Goal: Task Accomplishment & Management: Complete application form

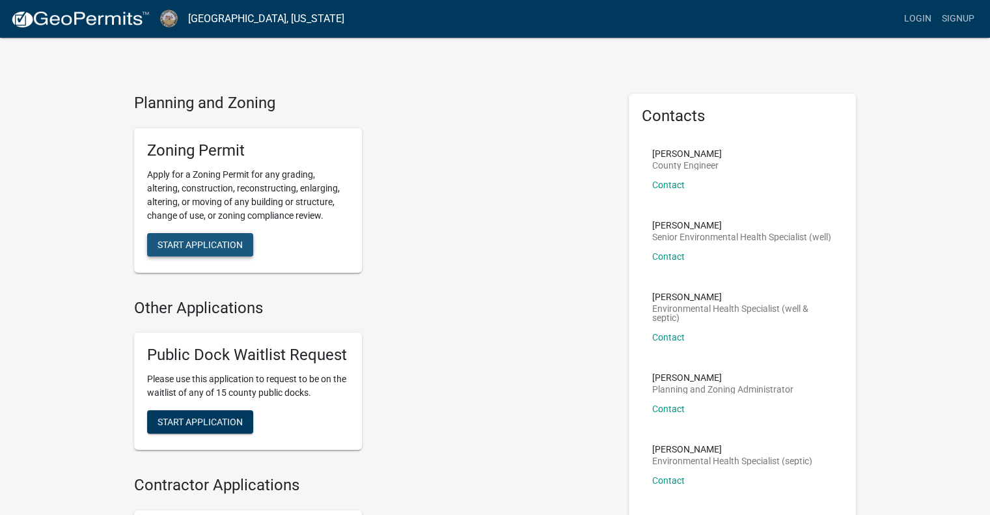
click at [190, 245] on span "Start Application" at bounding box center [200, 244] width 85 height 10
click at [182, 243] on span "Start Application" at bounding box center [200, 244] width 85 height 10
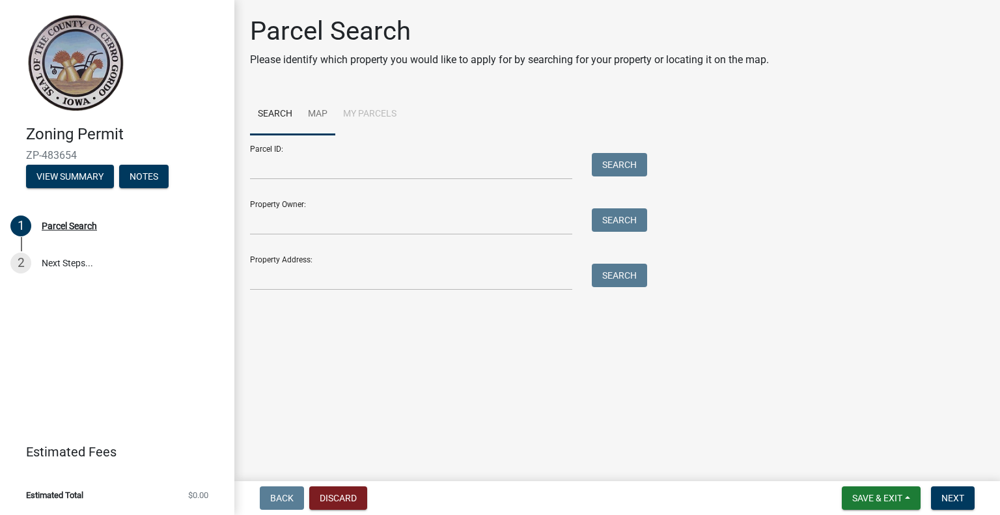
click at [316, 117] on link "Map" at bounding box center [317, 115] width 35 height 42
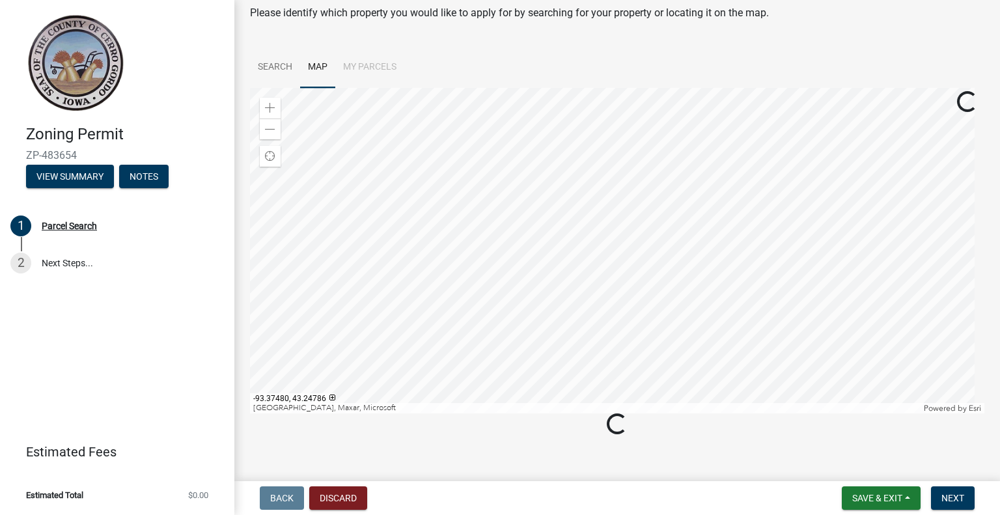
scroll to position [57, 0]
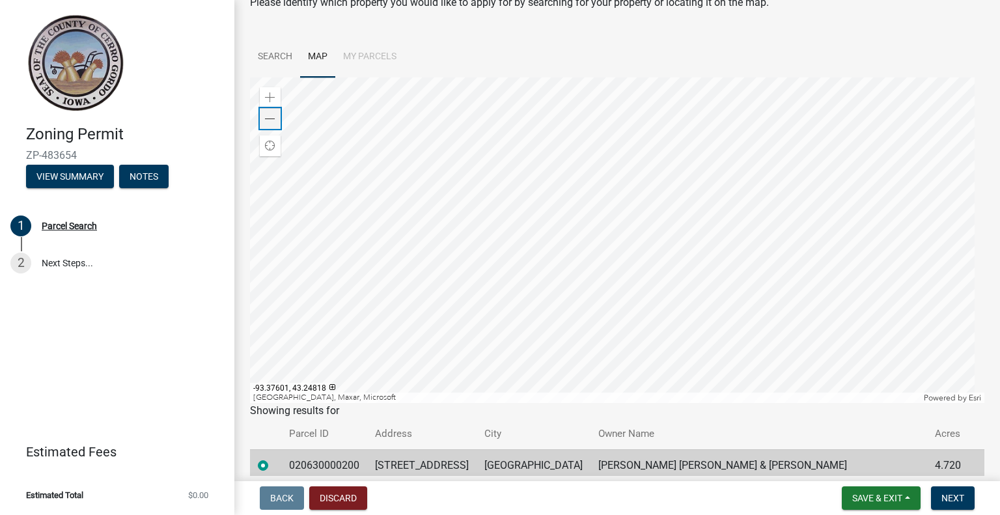
click at [270, 122] on span at bounding box center [270, 119] width 10 height 10
click at [565, 327] on div at bounding box center [617, 239] width 734 height 325
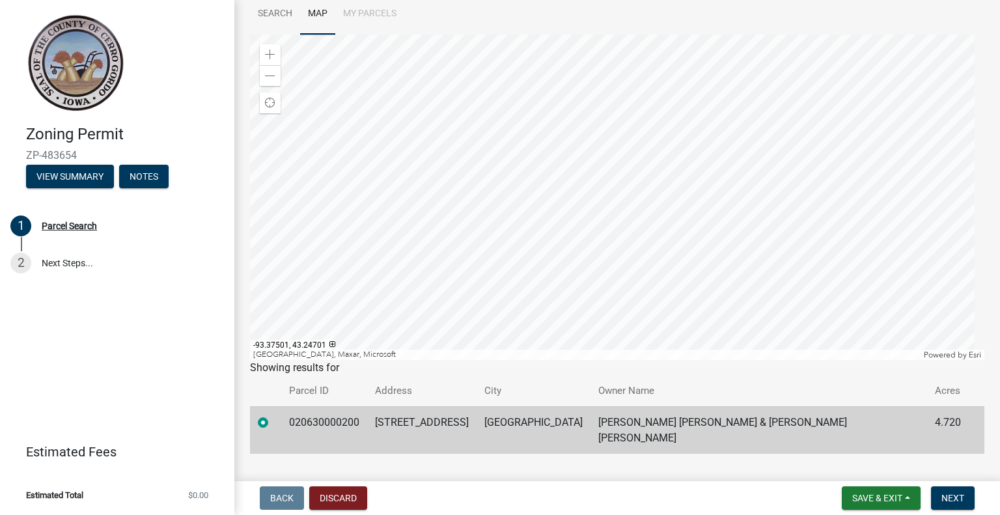
scroll to position [113, 0]
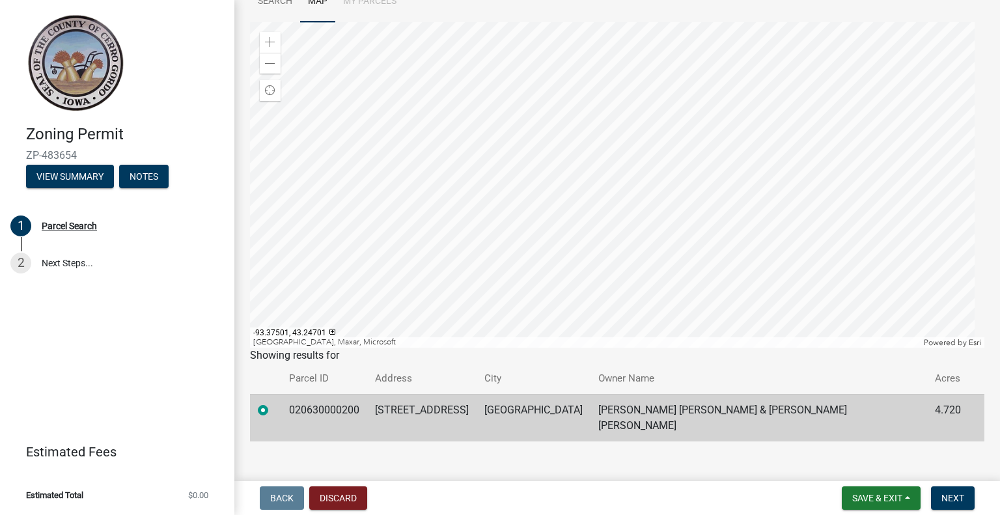
click at [583, 415] on td "[GEOGRAPHIC_DATA]" at bounding box center [533, 418] width 114 height 48
click at [955, 496] on span "Next" at bounding box center [952, 498] width 23 height 10
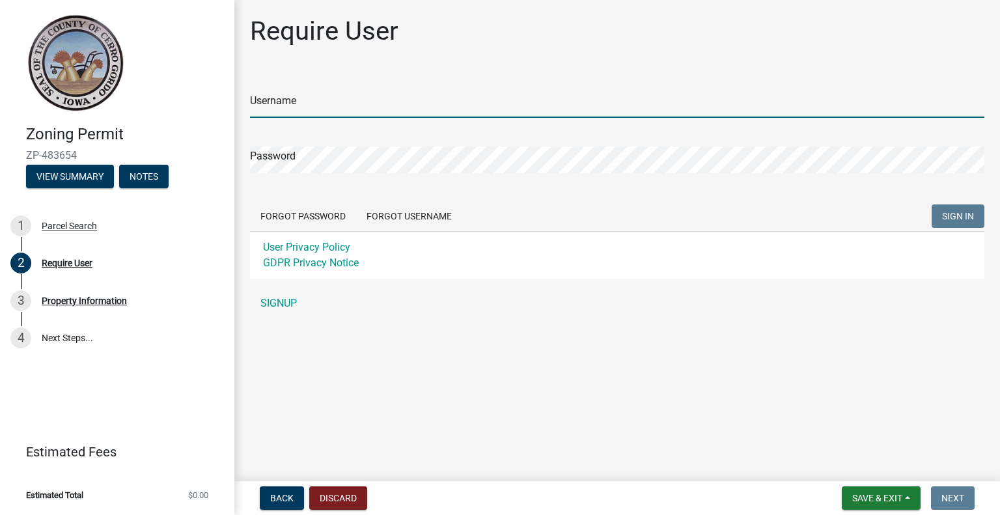
click at [281, 100] on input "Username" at bounding box center [617, 104] width 734 height 27
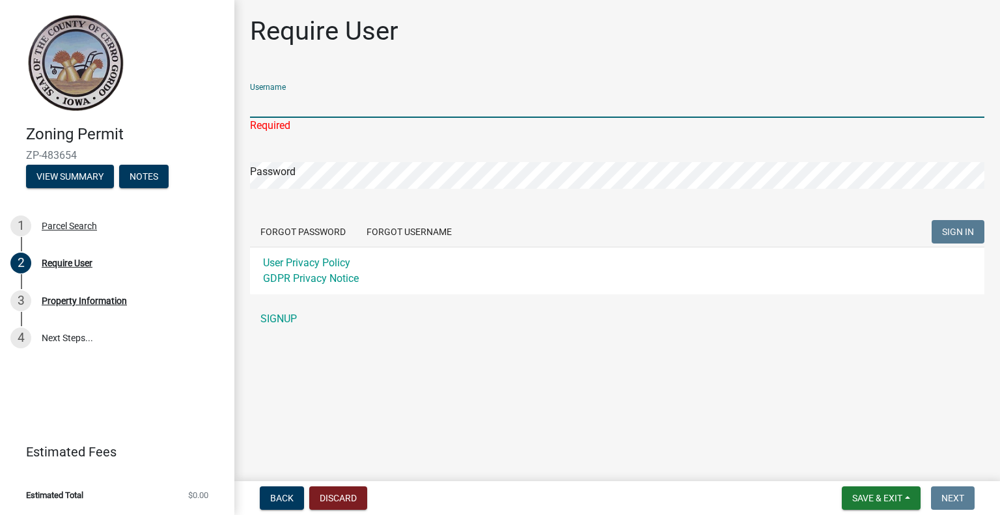
type input "adcobb"
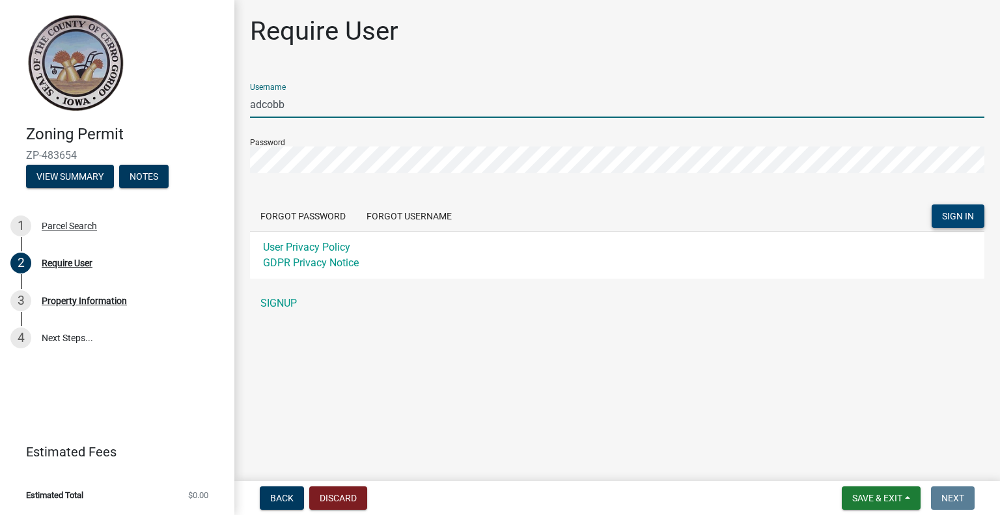
click at [955, 215] on span "SIGN IN" at bounding box center [958, 216] width 32 height 10
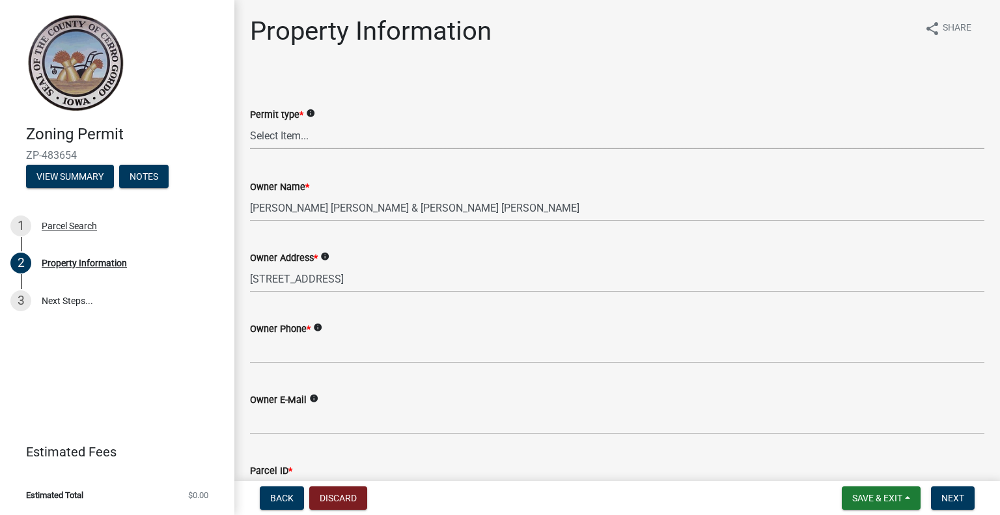
click at [271, 132] on select "Select Item... New Request Permit Renewal" at bounding box center [617, 135] width 734 height 27
click at [250, 122] on select "Select Item... New Request Permit Renewal" at bounding box center [617, 135] width 734 height 27
select select "7a5a2478-5b3b-459e-a372-388ca56f6284"
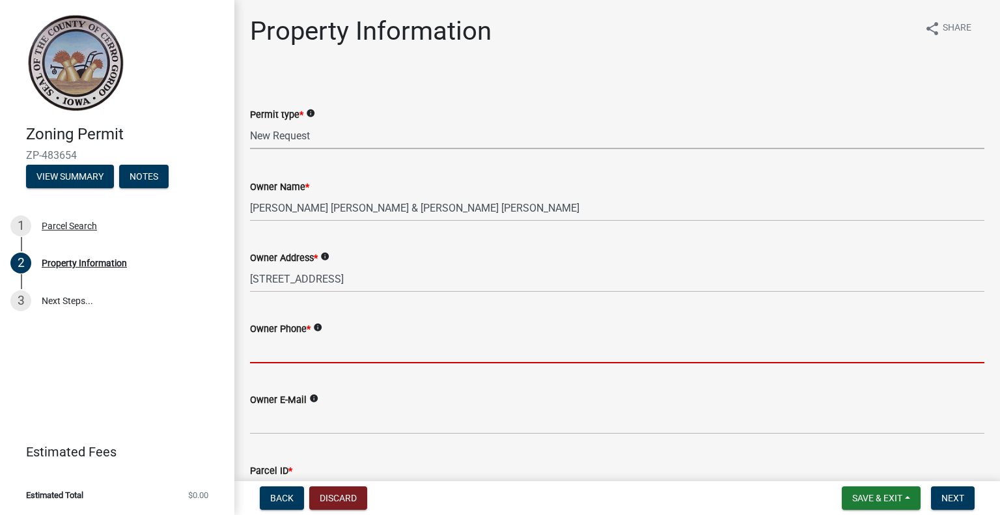
click at [303, 351] on input "Owner Phone *" at bounding box center [617, 349] width 734 height 27
click at [284, 351] on input "Owner Phone *" at bounding box center [617, 349] width 734 height 27
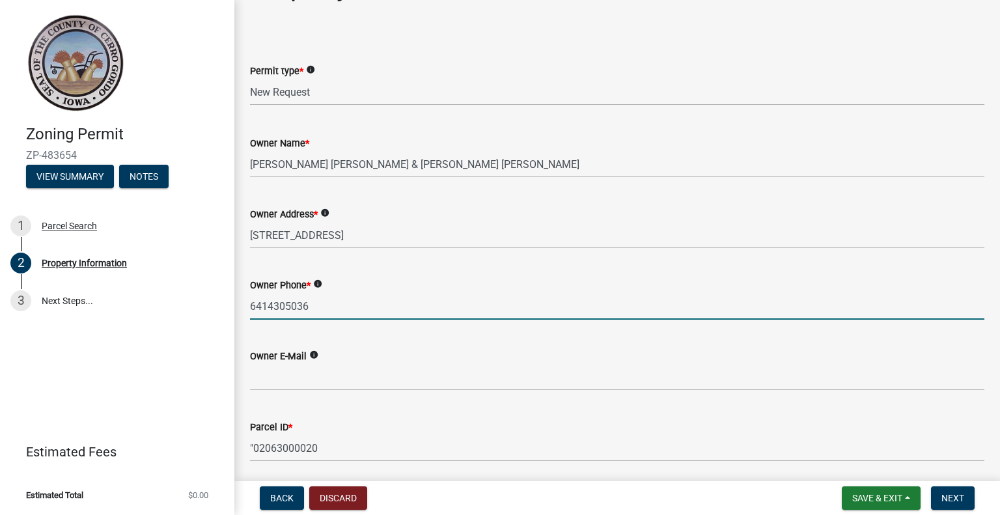
scroll to position [65, 0]
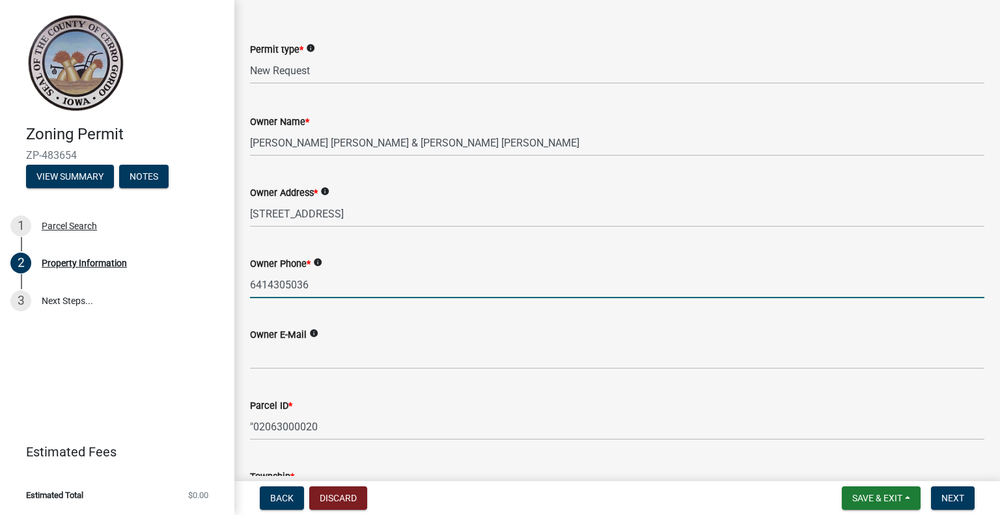
type input "6414305036"
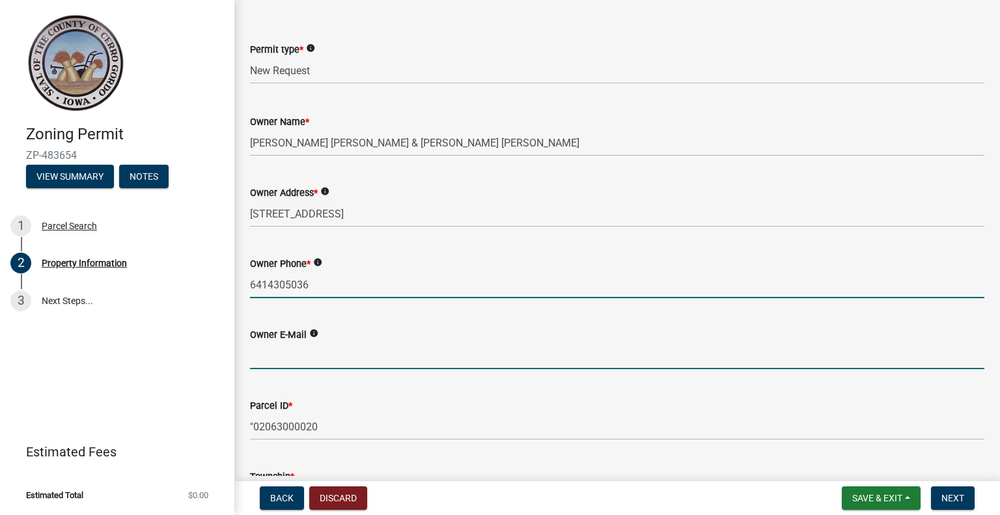
click at [275, 359] on input "Owner E-Mail" at bounding box center [617, 355] width 734 height 27
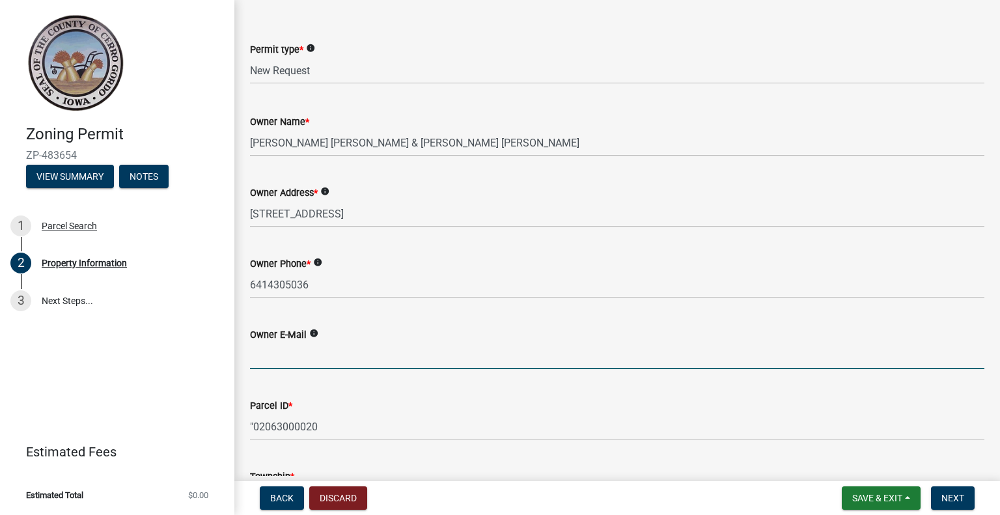
paste input "[EMAIL_ADDRESS][DOMAIN_NAME]"
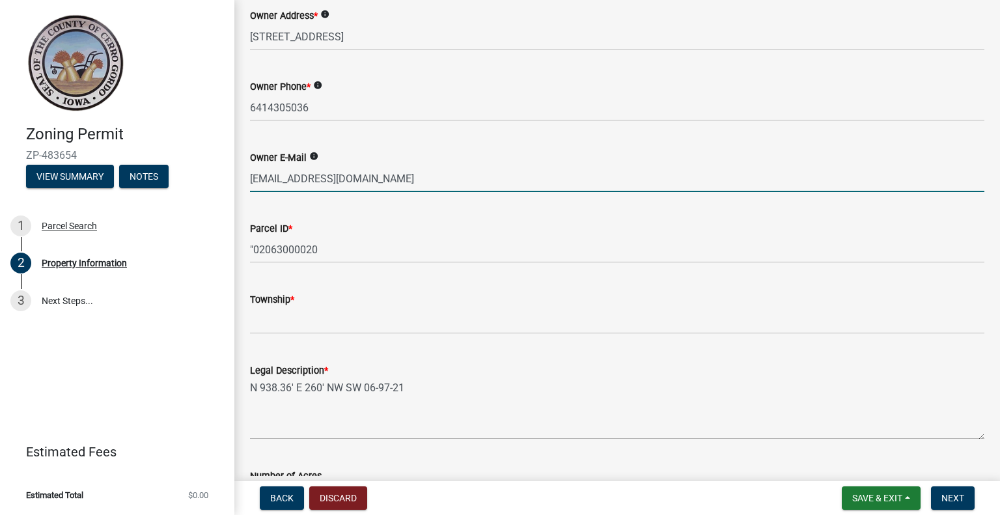
scroll to position [260, 0]
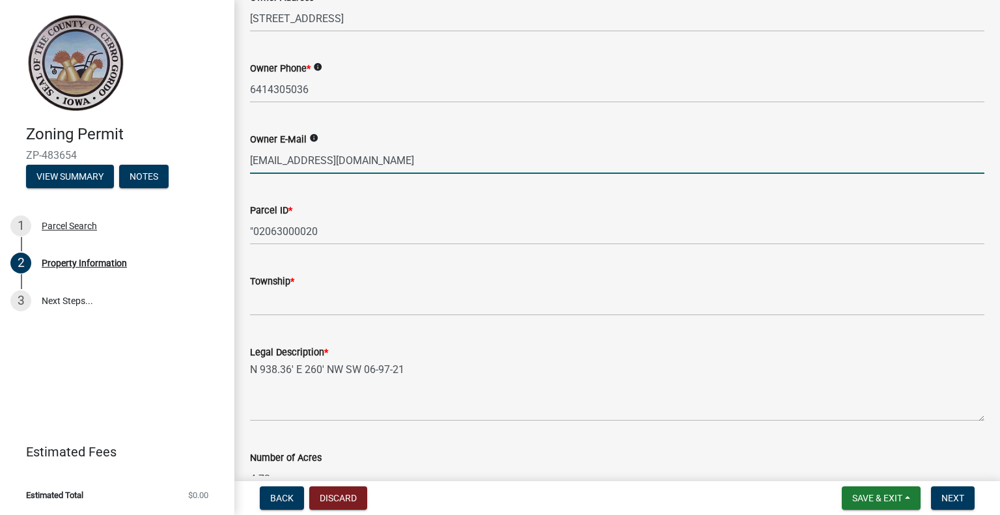
type input "[EMAIL_ADDRESS][DOMAIN_NAME]"
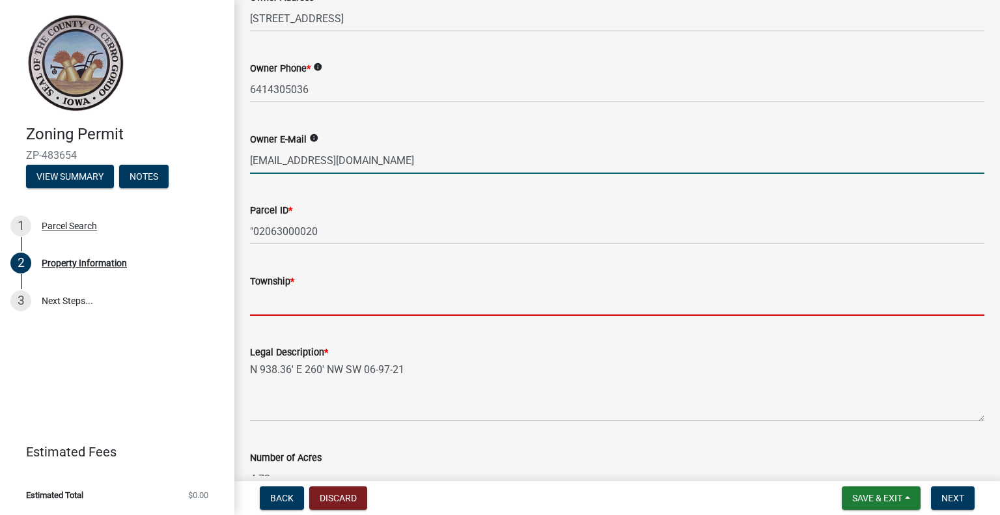
click at [273, 301] on input "Township *" at bounding box center [617, 302] width 734 height 27
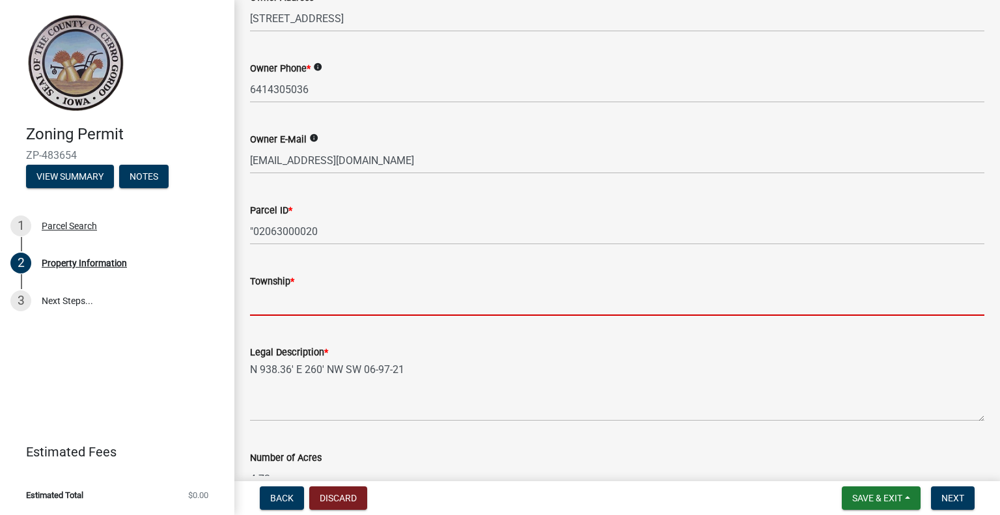
click at [320, 303] on input "Township *" at bounding box center [617, 302] width 734 height 27
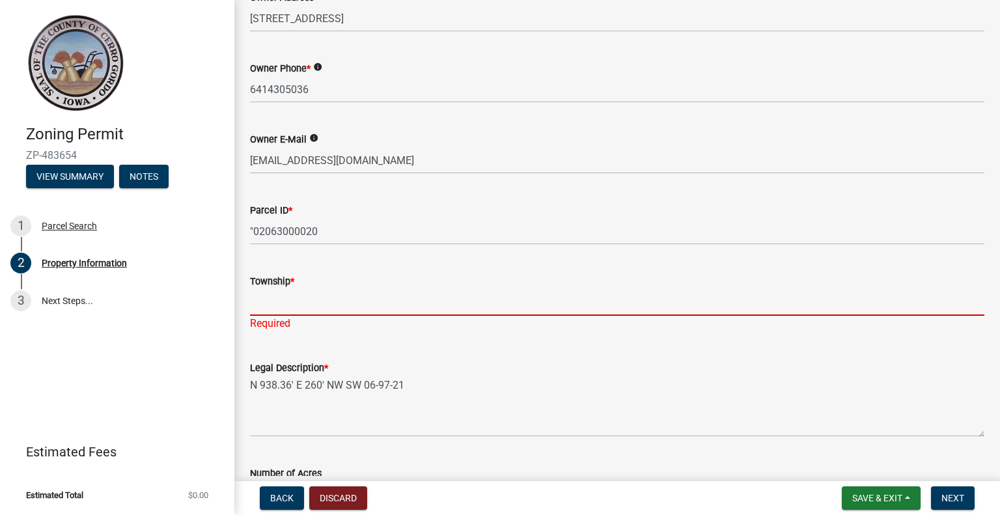
click at [259, 304] on input "Township *" at bounding box center [617, 302] width 734 height 27
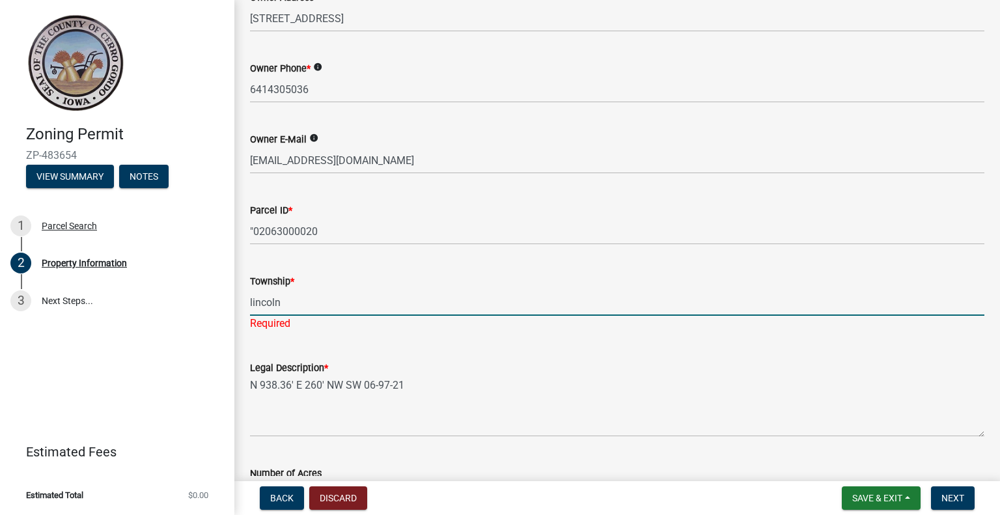
click at [366, 307] on input "lincoln" at bounding box center [617, 302] width 734 height 27
type input "lincoln"
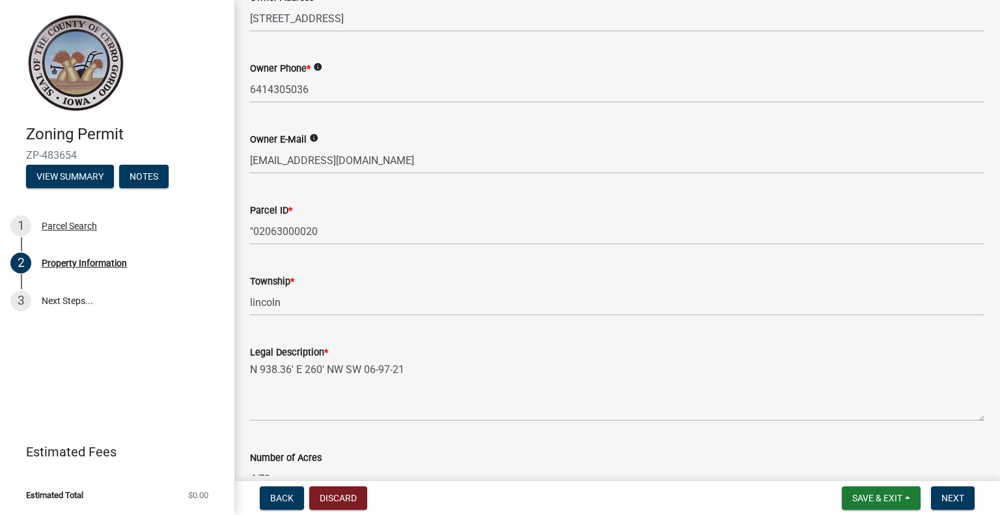
click at [305, 343] on div "Legal Description * N 938.36' E 260' NW SW 06-97-21" at bounding box center [617, 373] width 734 height 95
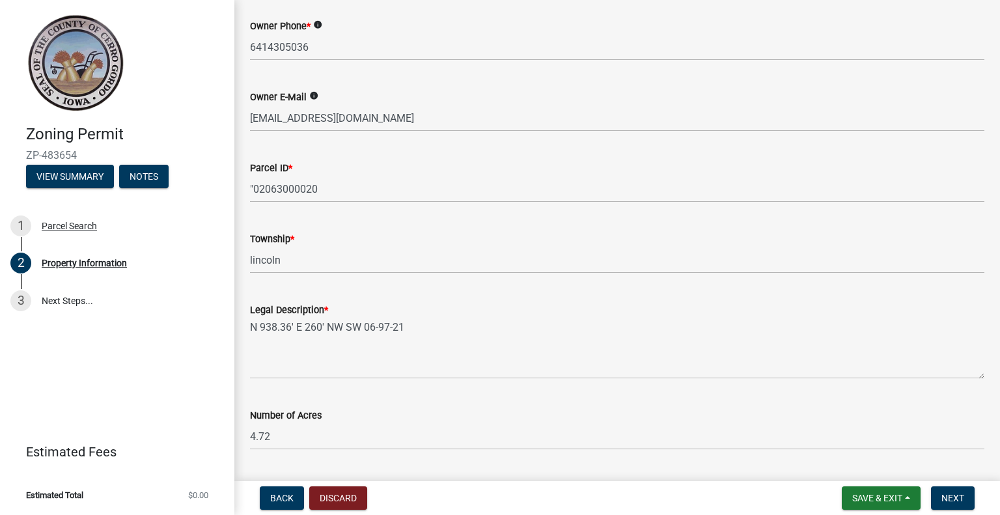
scroll to position [325, 0]
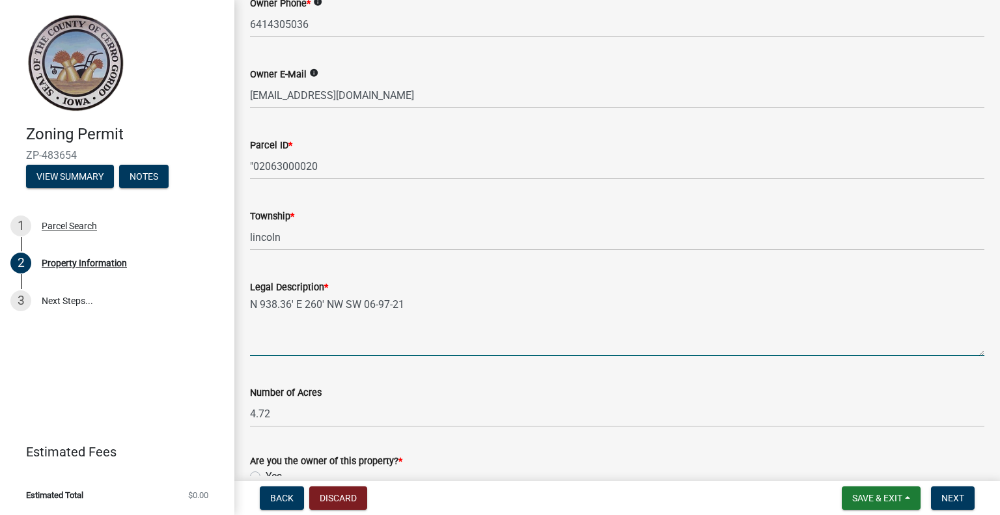
click at [276, 345] on textarea "N 938.36' E 260' NW SW 06-97-21" at bounding box center [617, 325] width 734 height 61
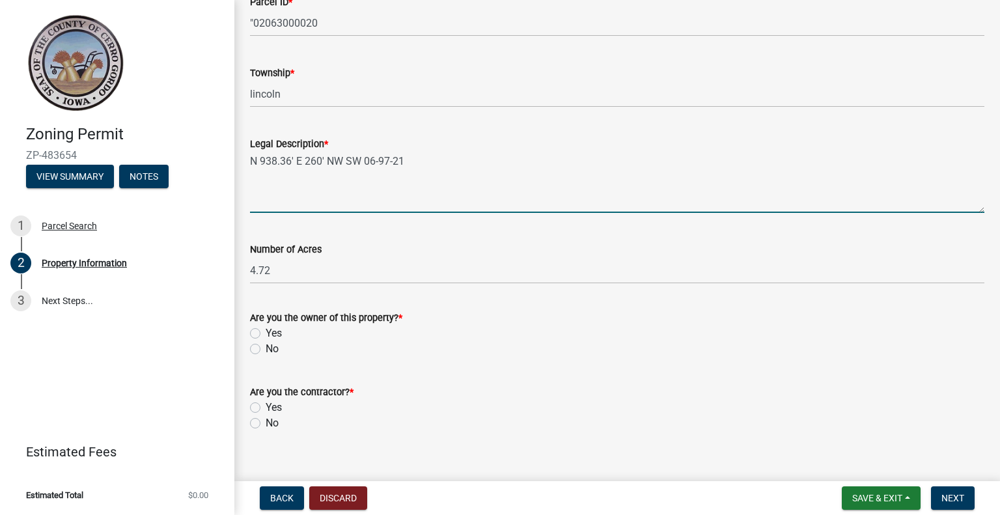
scroll to position [486, 0]
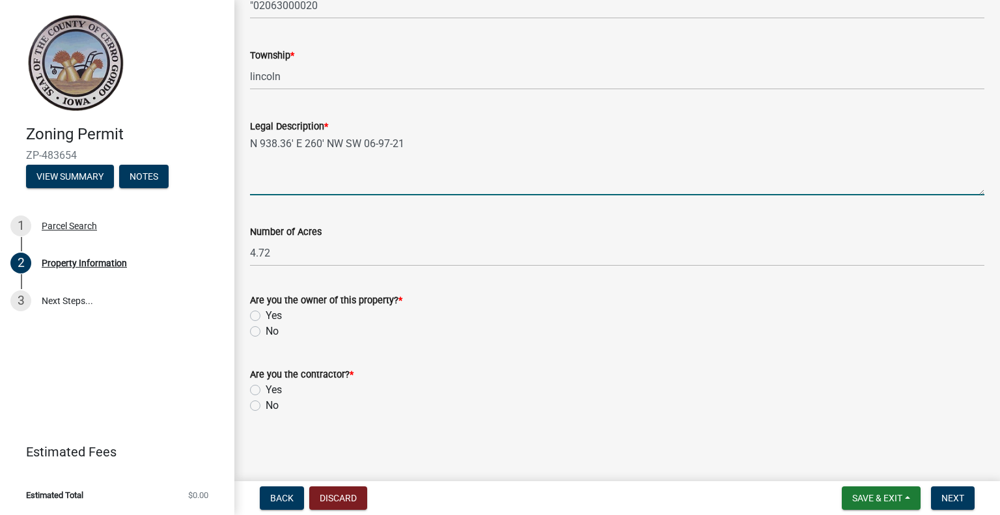
click at [266, 331] on label "No" at bounding box center [272, 331] width 13 height 16
click at [266, 331] on input "No" at bounding box center [270, 327] width 8 height 8
radio input "true"
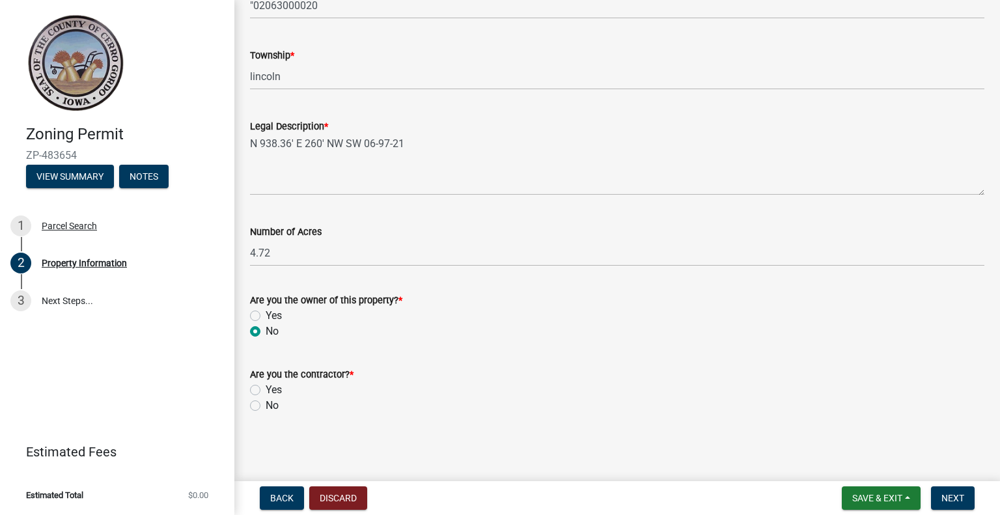
click at [266, 391] on label "Yes" at bounding box center [274, 390] width 16 height 16
click at [266, 391] on input "Yes" at bounding box center [270, 386] width 8 height 8
radio input "true"
click at [952, 497] on span "Next" at bounding box center [952, 498] width 23 height 10
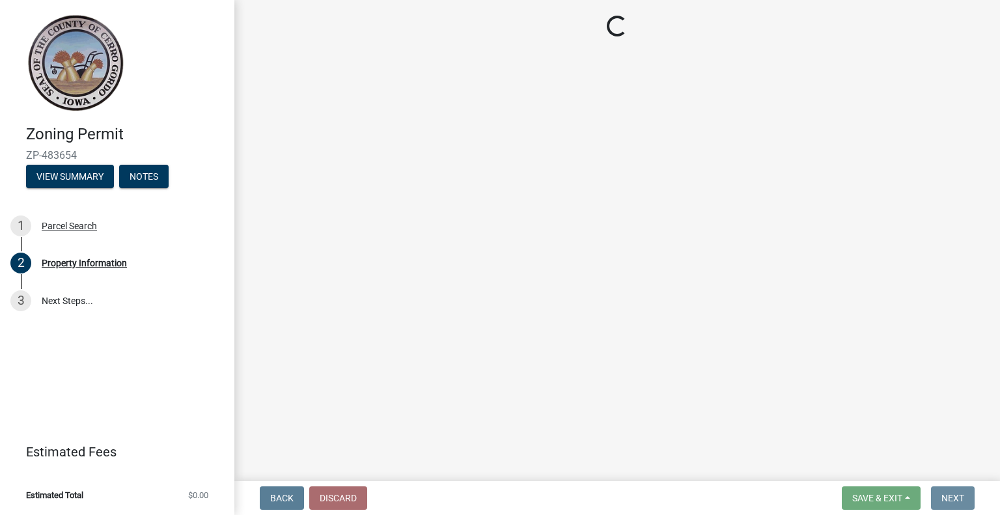
scroll to position [0, 0]
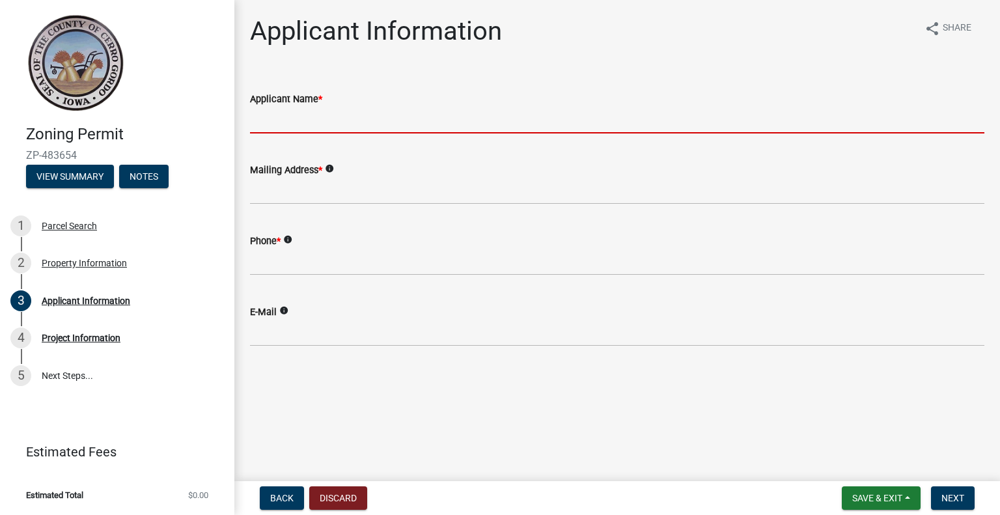
click at [317, 118] on input "Applicant Name *" at bounding box center [617, 120] width 734 height 27
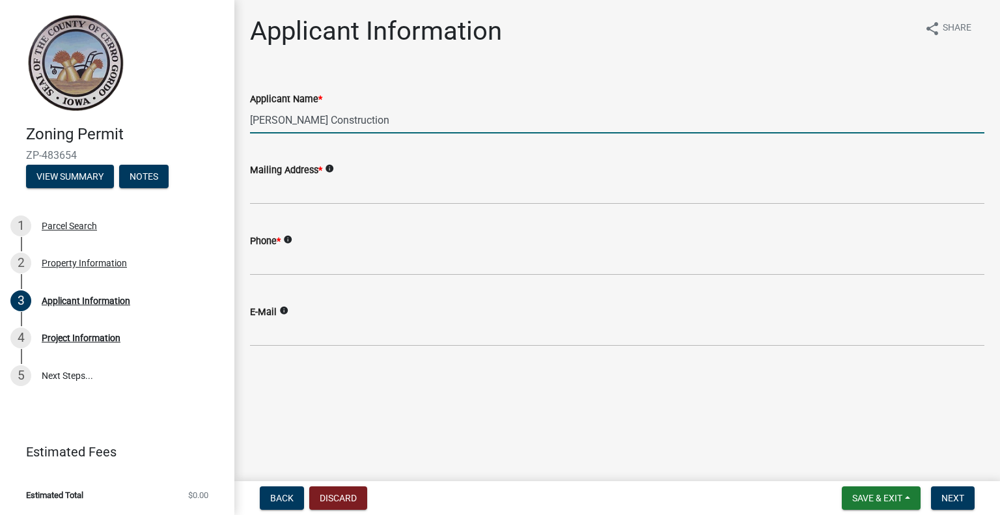
type input "[PERSON_NAME] Construction"
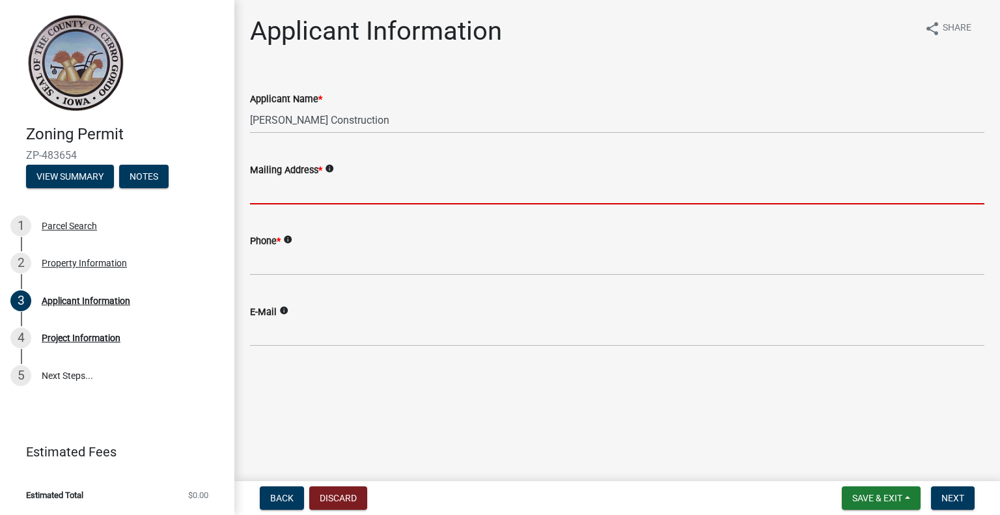
click at [290, 191] on input "Mailing Address *" at bounding box center [617, 191] width 734 height 27
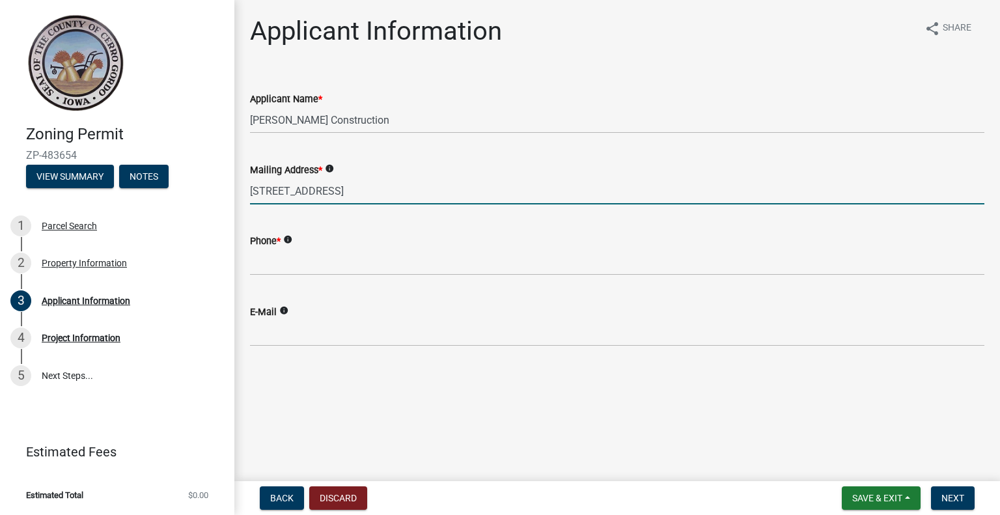
type input "[STREET_ADDRESS]"
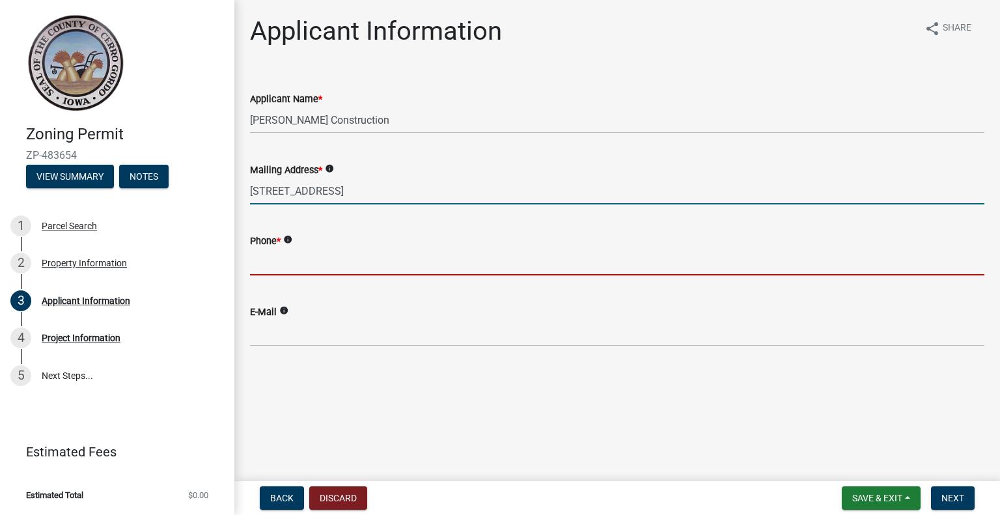
click at [271, 269] on input "Phone *" at bounding box center [617, 262] width 734 height 27
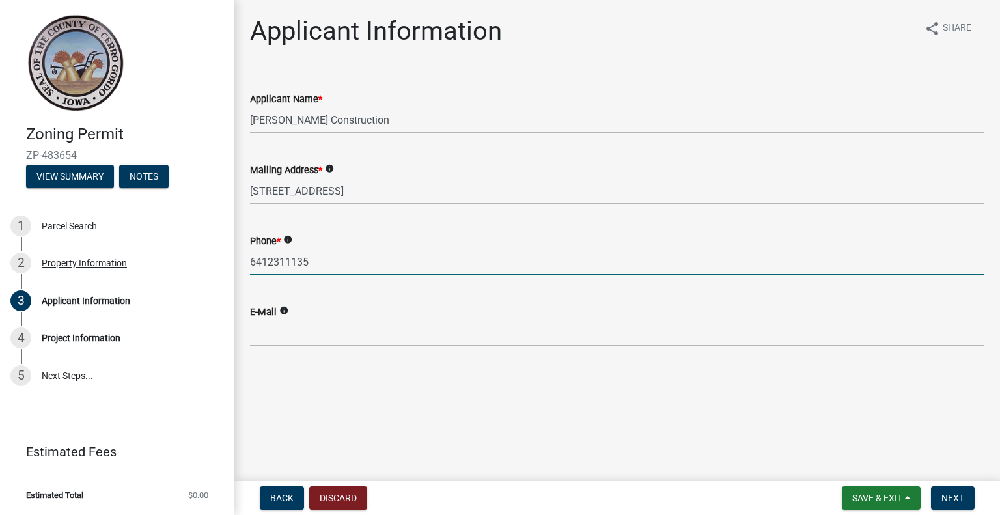
type input "6412311135"
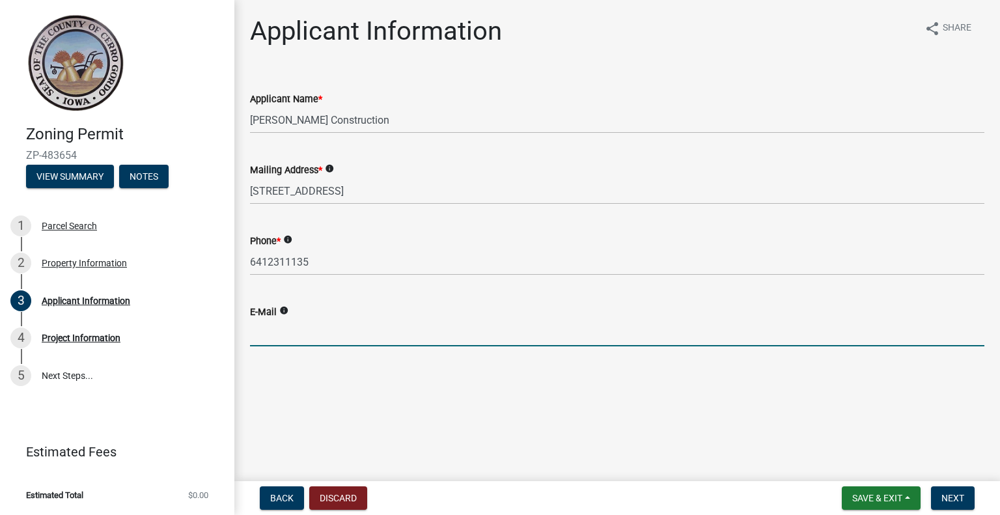
click at [272, 330] on input "E-Mail" at bounding box center [617, 333] width 734 height 27
type input "[PERSON_NAME][EMAIL_ADDRESS][PERSON_NAME][DOMAIN_NAME]"
click at [950, 496] on span "Next" at bounding box center [952, 498] width 23 height 10
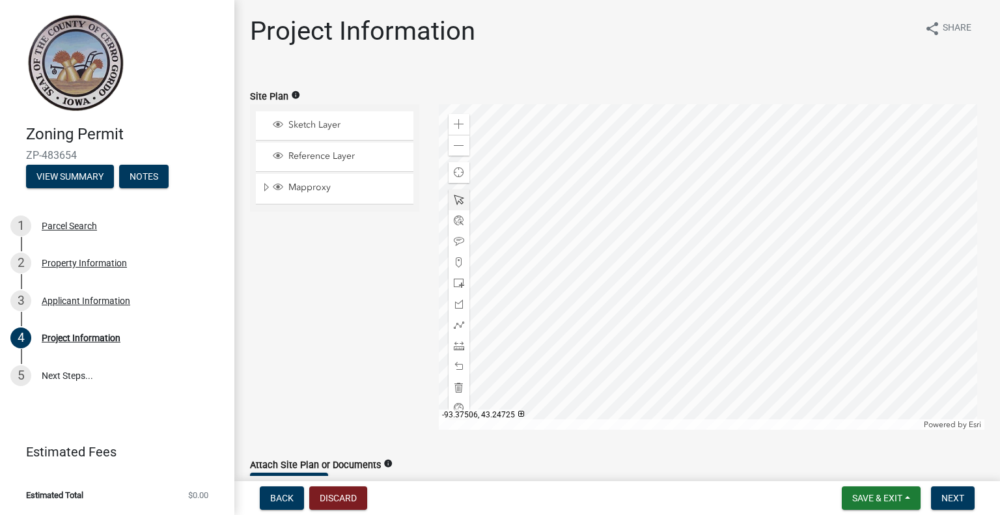
click at [700, 317] on div at bounding box center [712, 266] width 546 height 325
click at [307, 126] on span "Sketch Layer" at bounding box center [347, 125] width 124 height 12
click at [653, 226] on div at bounding box center [712, 266] width 546 height 325
click at [296, 124] on span "Sketch Layer" at bounding box center [347, 125] width 124 height 12
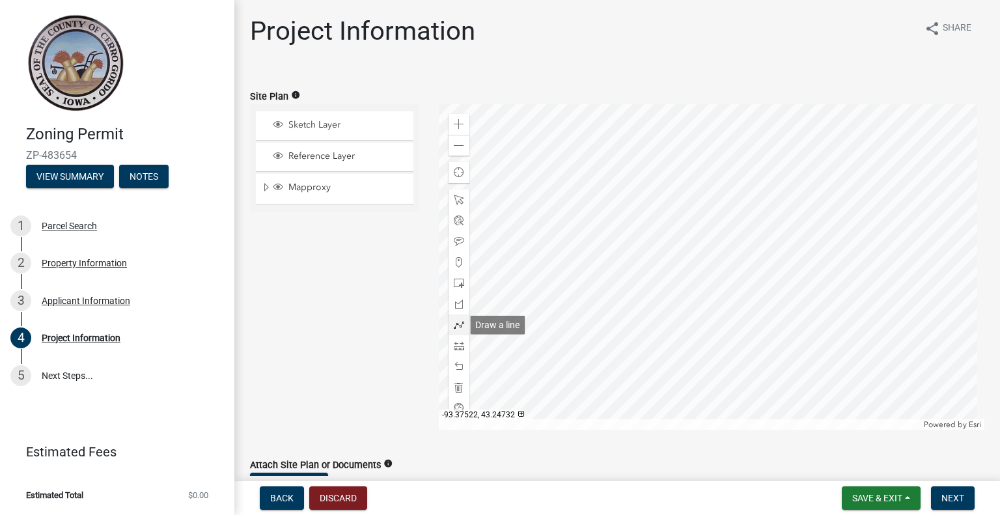
click at [454, 324] on span at bounding box center [459, 325] width 10 height 10
click at [646, 212] on div at bounding box center [712, 266] width 546 height 325
click at [646, 213] on div at bounding box center [712, 266] width 546 height 325
click at [671, 213] on div at bounding box center [712, 266] width 546 height 325
click at [672, 274] on div at bounding box center [712, 266] width 546 height 325
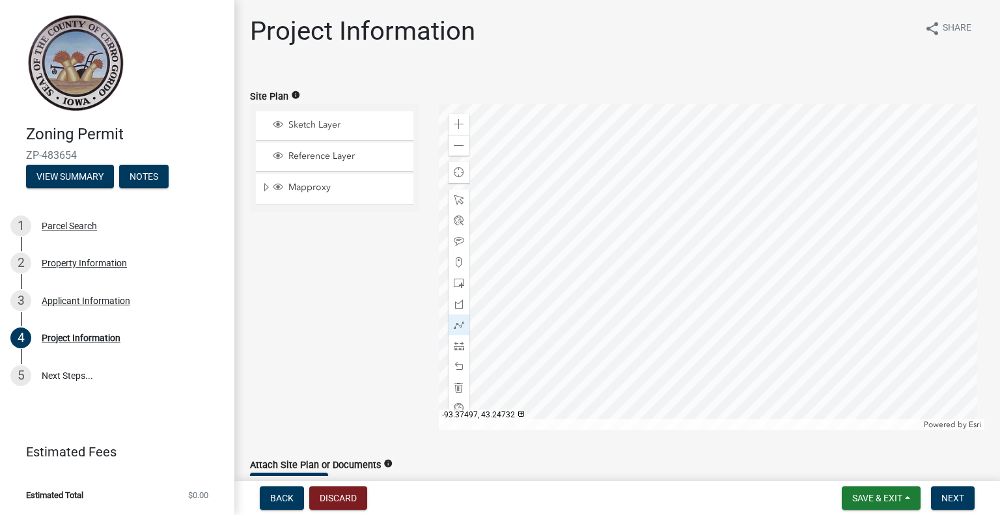
click at [626, 275] on div at bounding box center [712, 266] width 546 height 325
click at [625, 254] on div at bounding box center [712, 266] width 546 height 325
click at [448, 121] on div "Zoom in" at bounding box center [458, 124] width 21 height 21
click at [547, 240] on div at bounding box center [712, 266] width 546 height 325
click at [583, 241] on div at bounding box center [712, 266] width 546 height 325
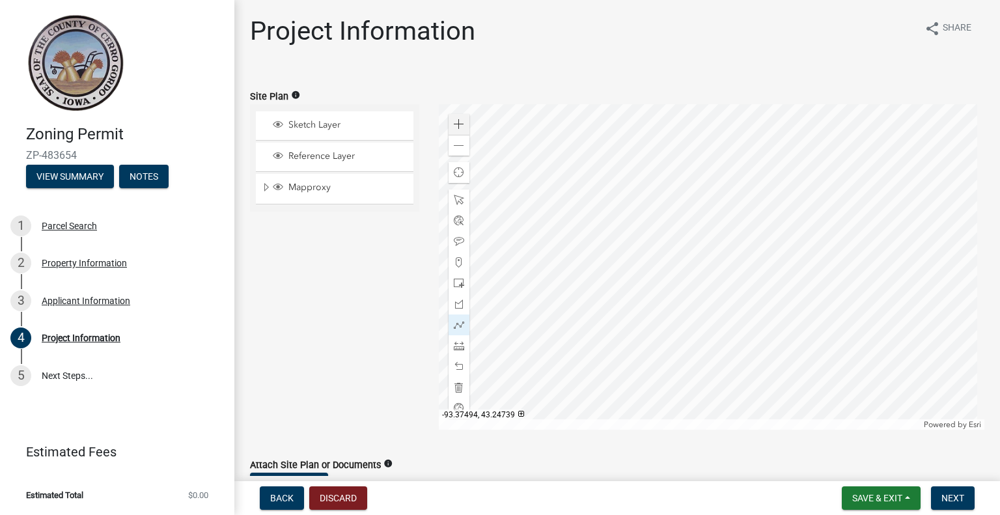
click at [584, 159] on div at bounding box center [712, 266] width 546 height 325
click at [454, 198] on span at bounding box center [459, 200] width 10 height 10
click at [318, 157] on span "Reference Layer" at bounding box center [347, 156] width 124 height 12
click at [282, 154] on span "Layer List" at bounding box center [278, 155] width 10 height 10
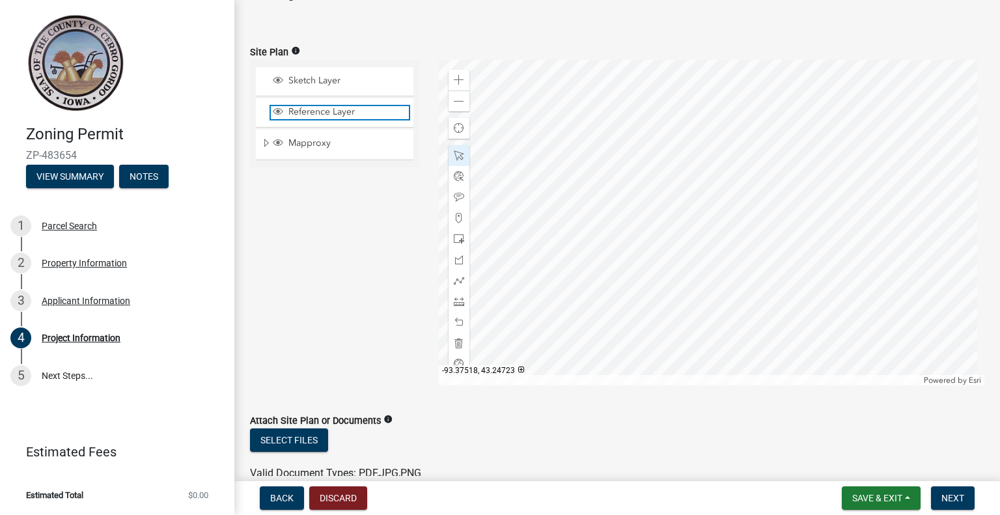
scroll to position [65, 0]
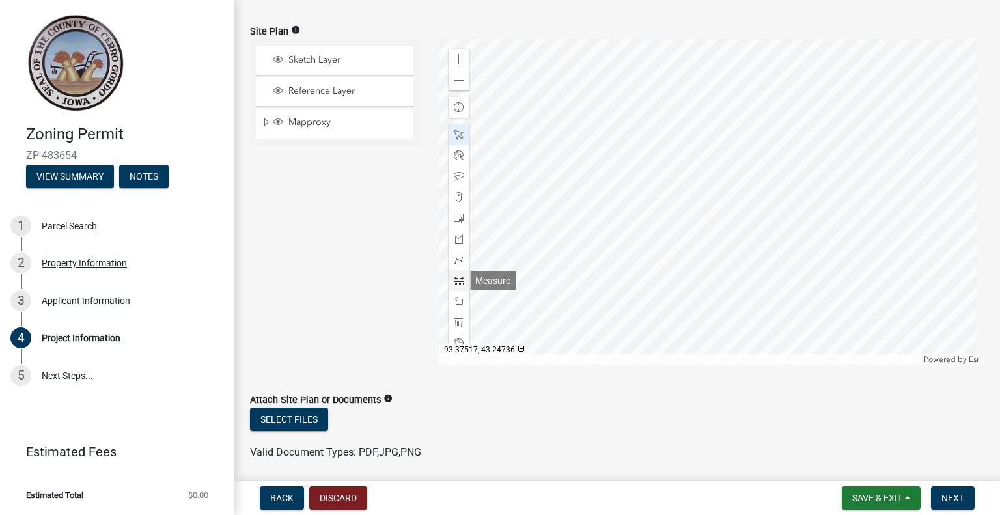
click at [457, 282] on span at bounding box center [459, 280] width 10 height 10
click at [661, 189] on div at bounding box center [712, 201] width 546 height 325
click at [942, 187] on div at bounding box center [712, 201] width 546 height 325
click at [284, 419] on button "Select files" at bounding box center [289, 418] width 78 height 23
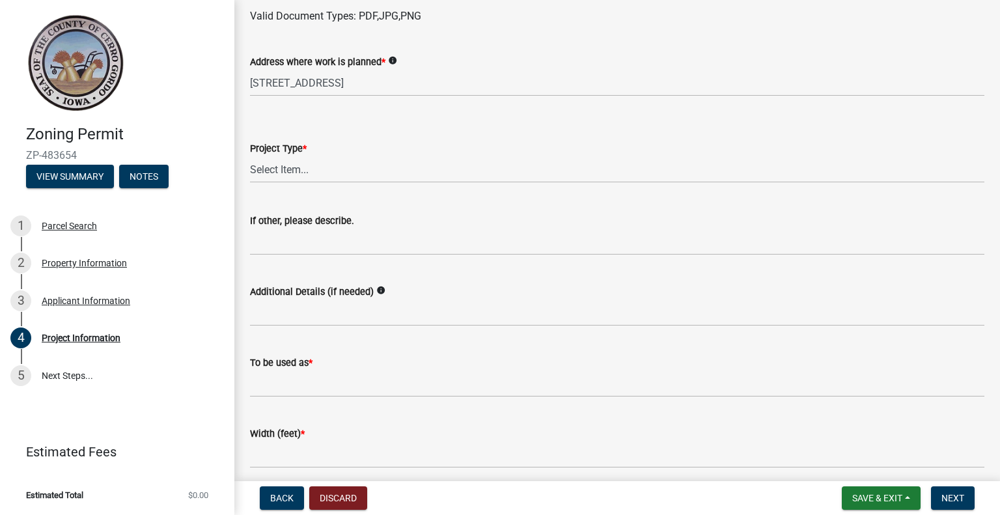
scroll to position [586, 0]
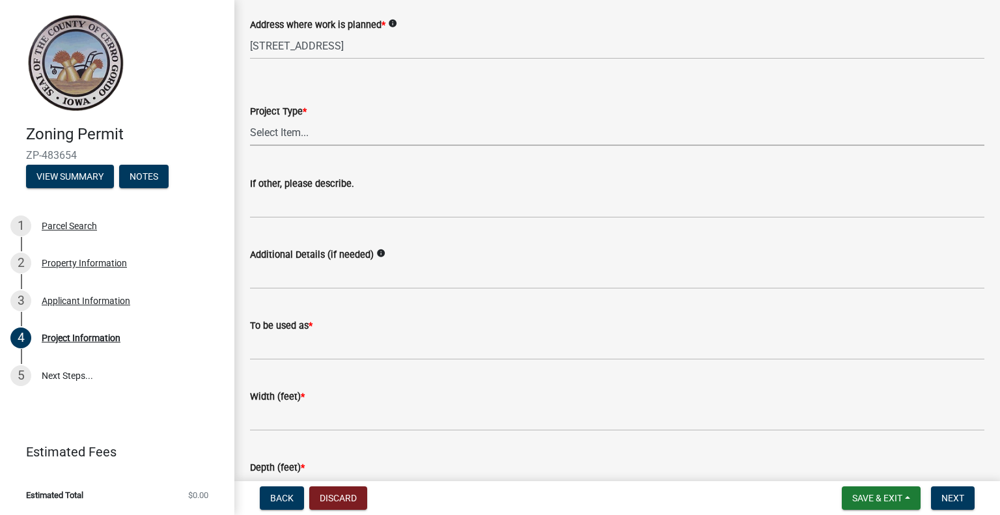
click at [289, 129] on select "Select Item... Dwelling Dwelling addition Accessory building Accessory building…" at bounding box center [617, 132] width 734 height 27
click at [250, 119] on select "Select Item... Dwelling Dwelling addition Accessory building Accessory building…" at bounding box center [617, 132] width 734 height 27
select select "e7334964-b5fd-4c79-b220-0b529d16c100"
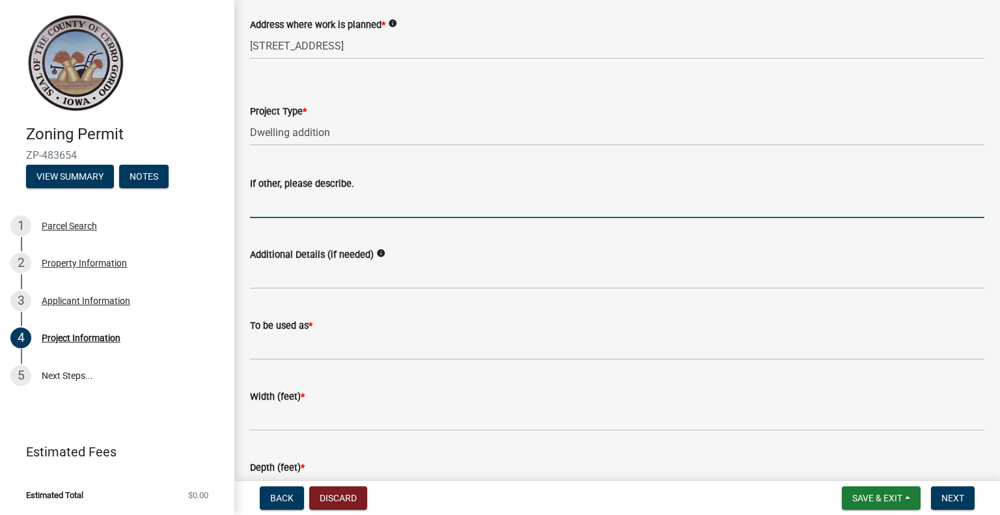
click at [294, 206] on input "If other, please describe." at bounding box center [617, 204] width 734 height 27
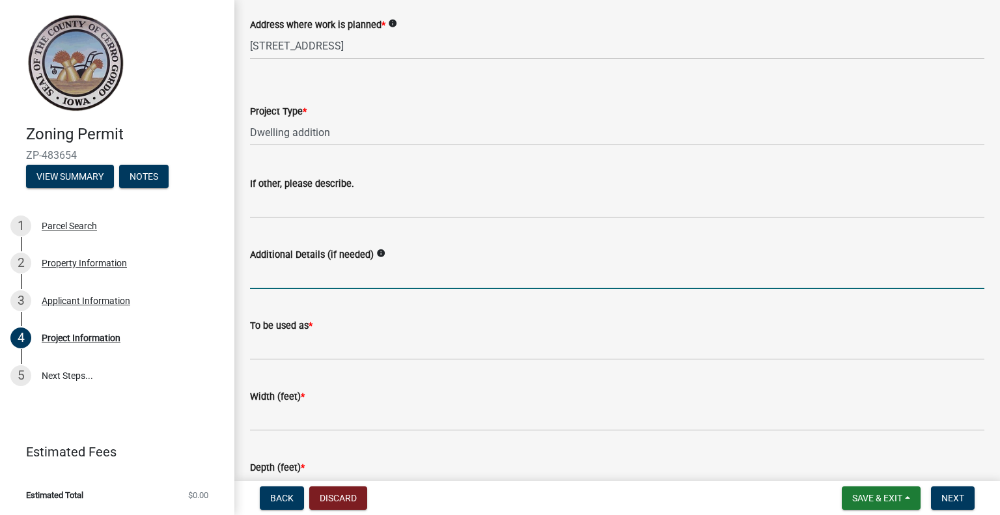
click at [297, 278] on input "Additional Details (if needed)" at bounding box center [617, 275] width 734 height 27
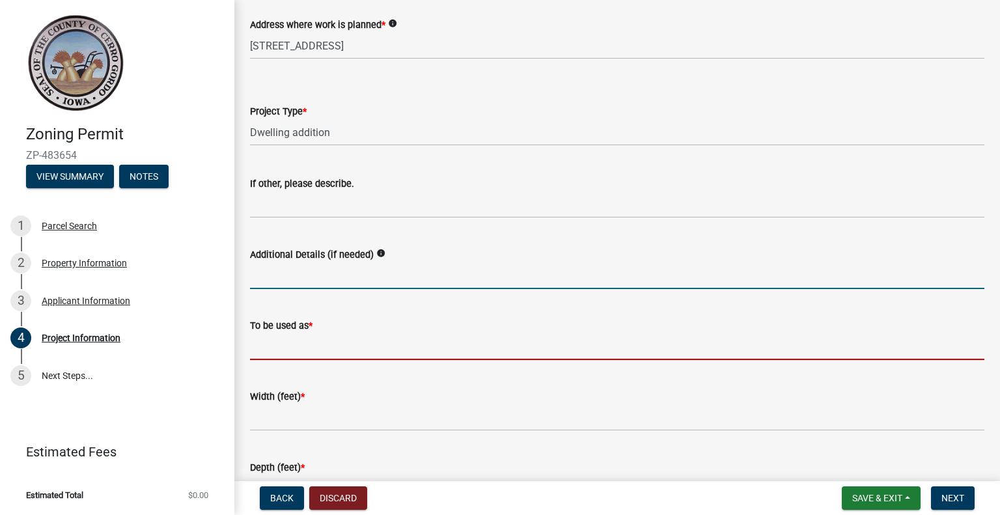
click at [301, 347] on input "To be used as *" at bounding box center [617, 346] width 734 height 27
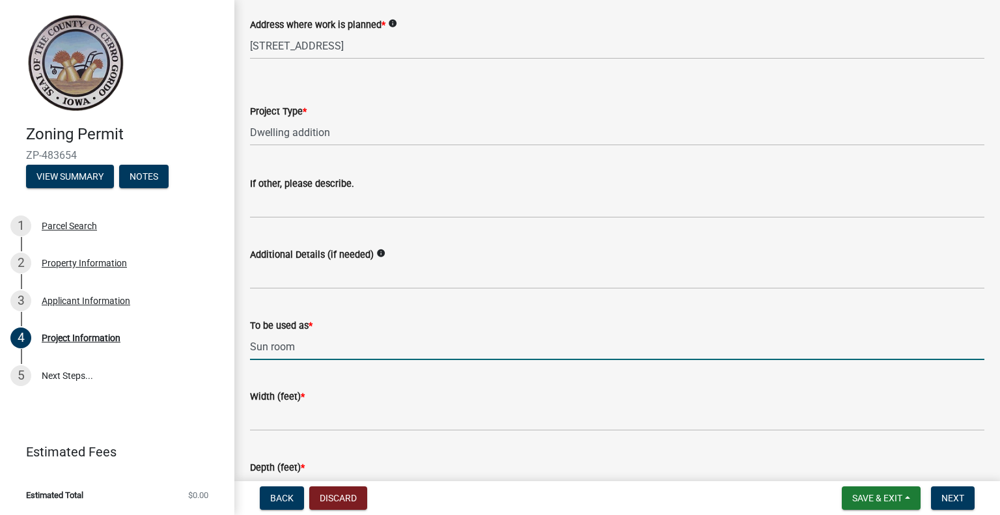
type input "Sun room"
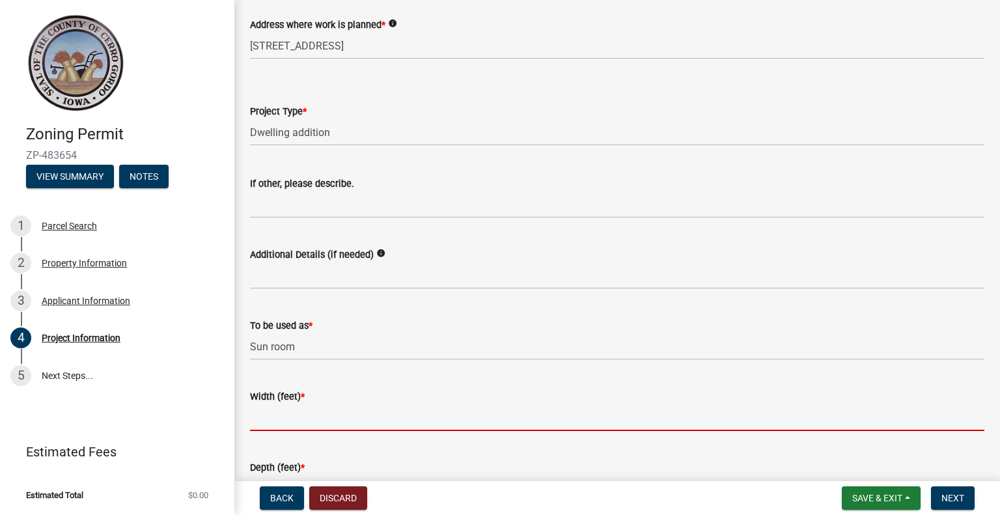
click at [292, 418] on input "Width (feet) *" at bounding box center [617, 417] width 734 height 27
type input "2"
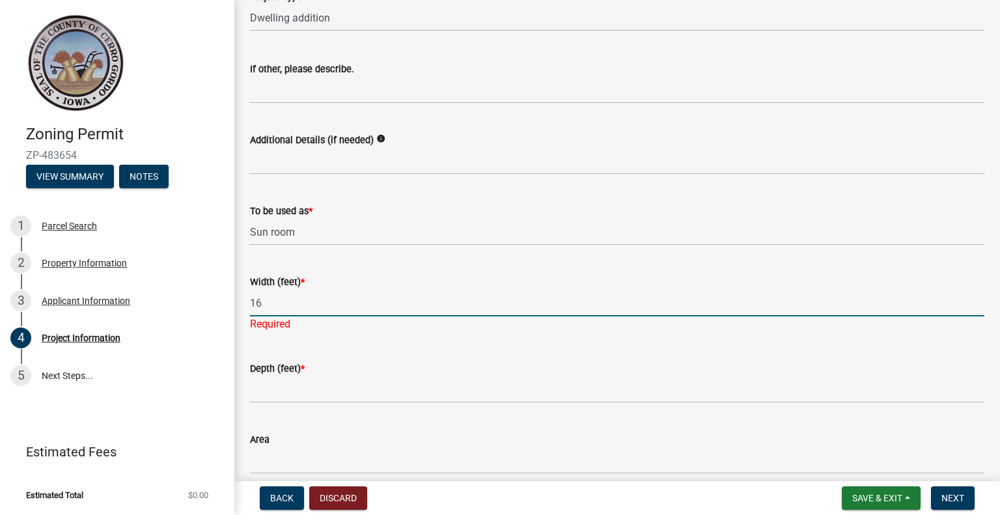
scroll to position [716, 0]
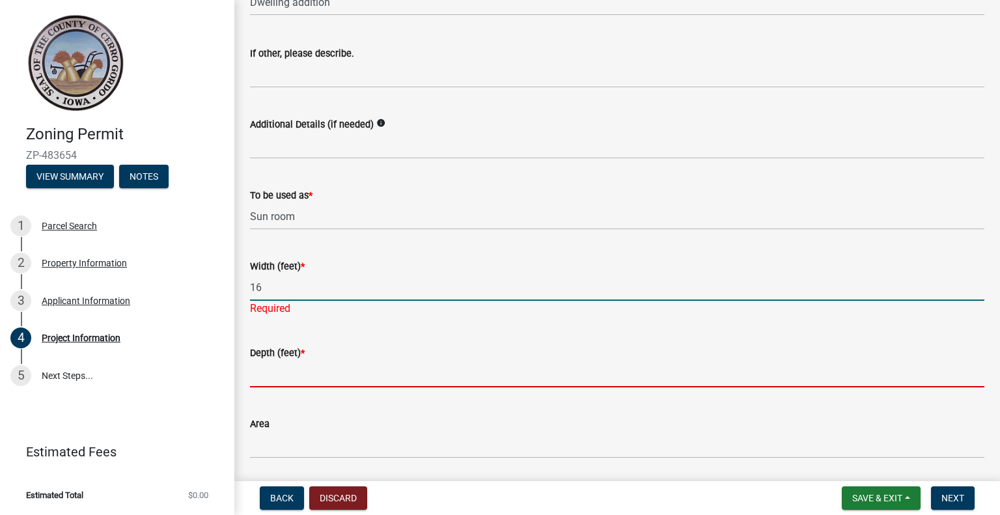
click at [271, 379] on wm-data-entity-input "Depth (feet) *" at bounding box center [617, 362] width 734 height 71
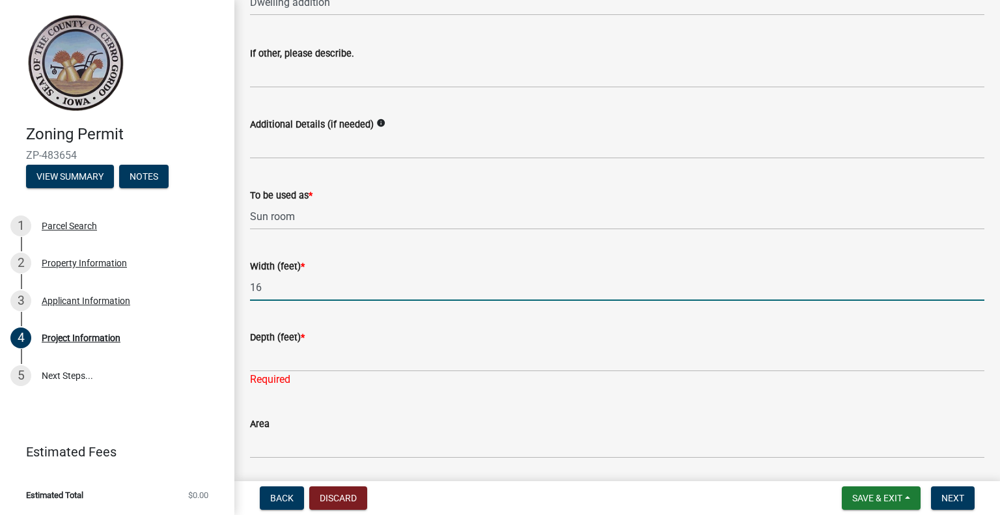
click at [268, 282] on input "16" at bounding box center [617, 287] width 734 height 27
type input "24"
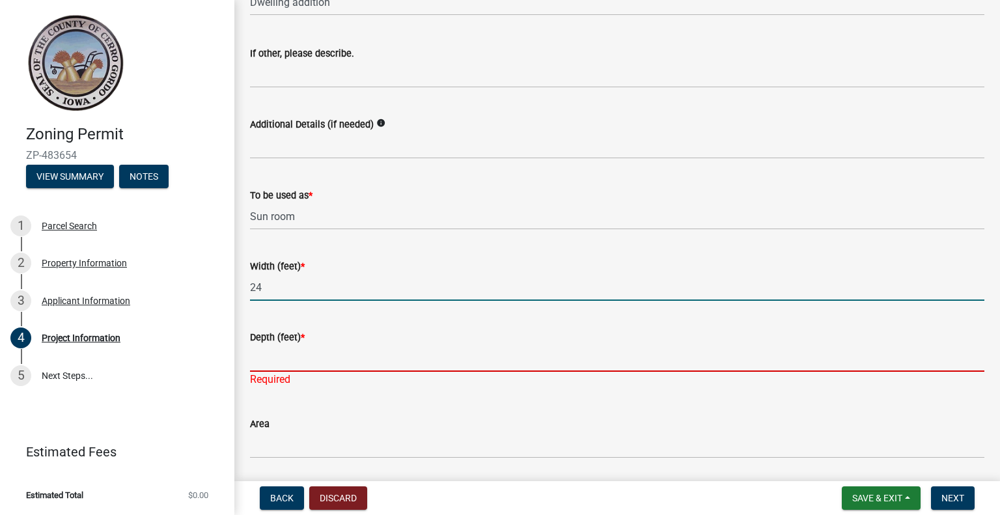
click at [262, 364] on input "Depth (feet) *" at bounding box center [617, 358] width 734 height 27
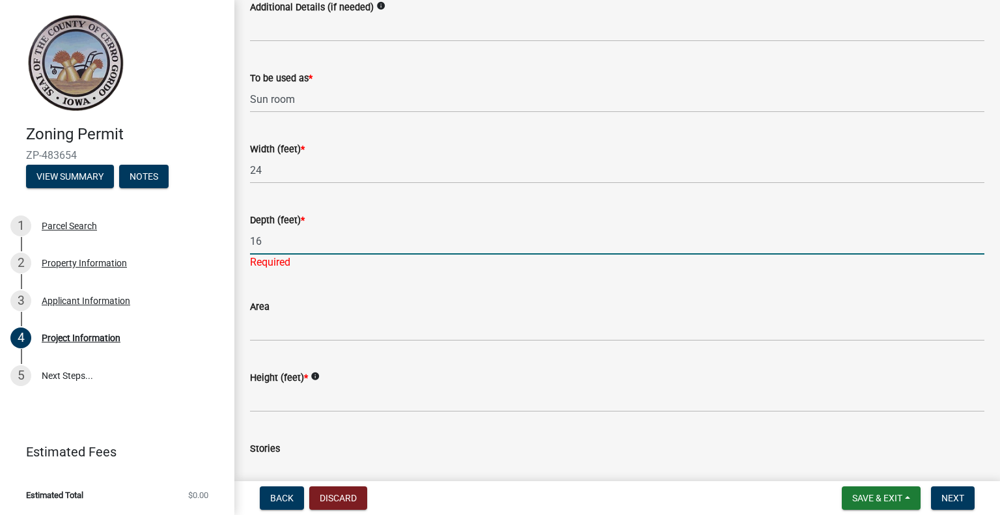
scroll to position [846, 0]
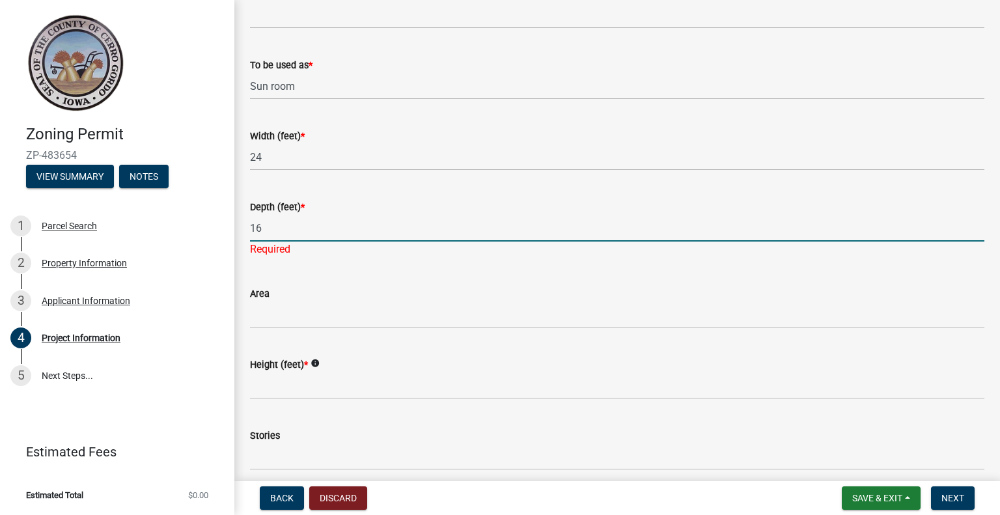
type input "16"
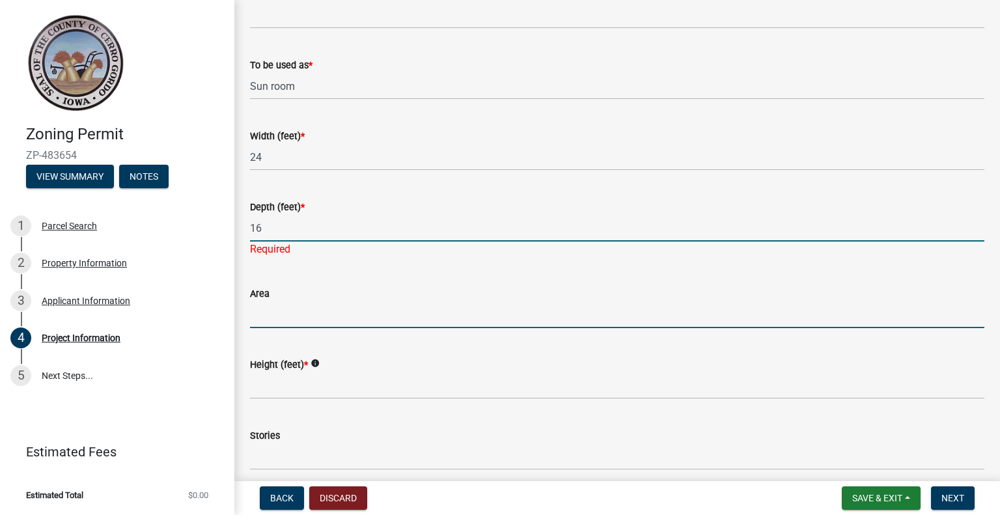
click at [283, 308] on input "Area" at bounding box center [617, 314] width 734 height 27
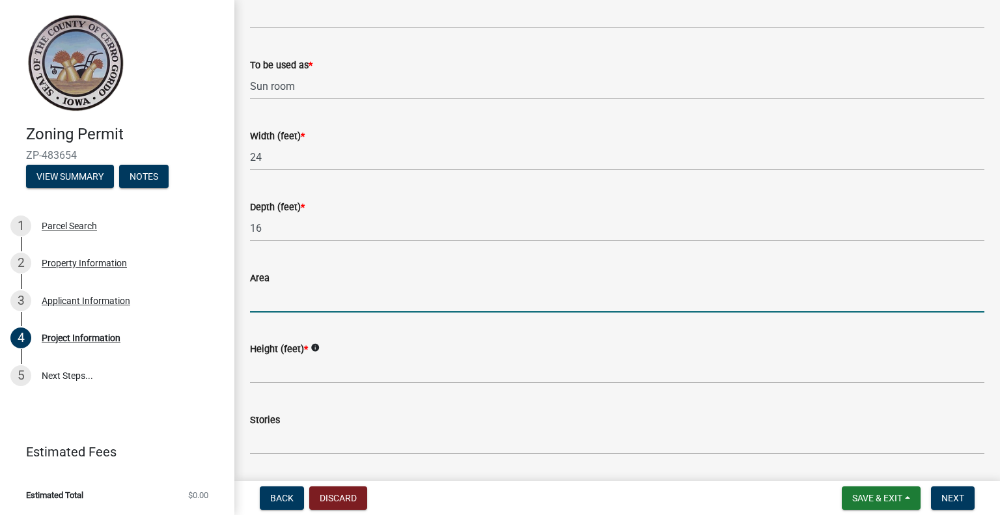
click at [268, 299] on input "Area" at bounding box center [617, 299] width 734 height 27
type input "384"
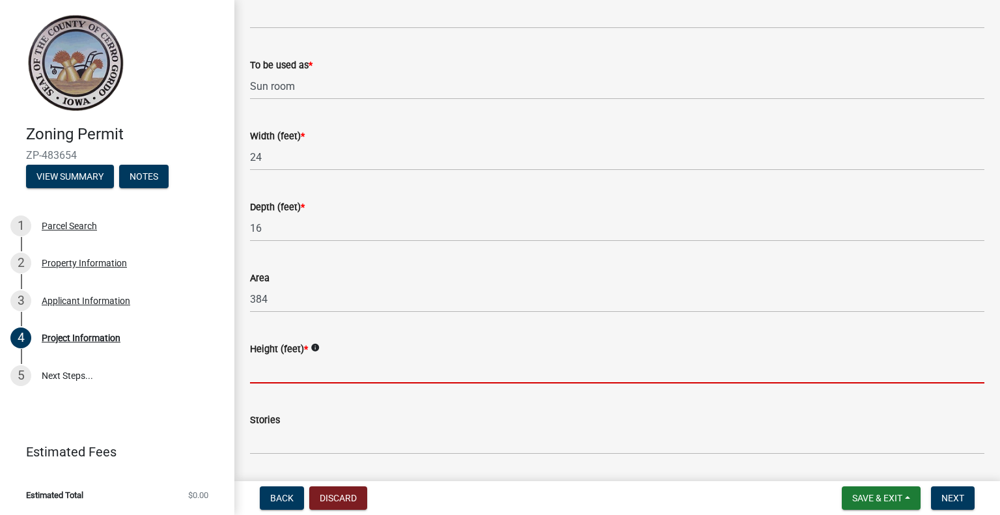
click at [264, 376] on input "Height (feet) *" at bounding box center [617, 370] width 734 height 27
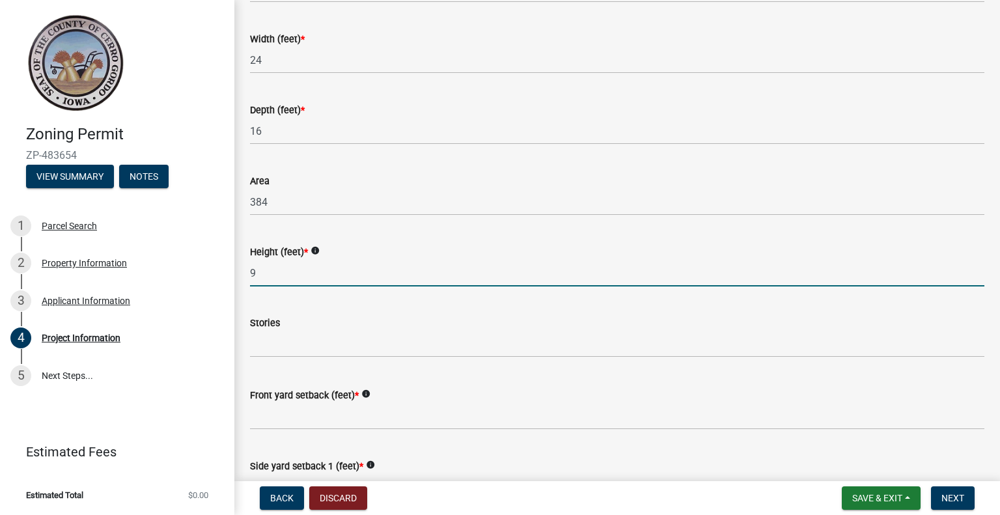
scroll to position [976, 0]
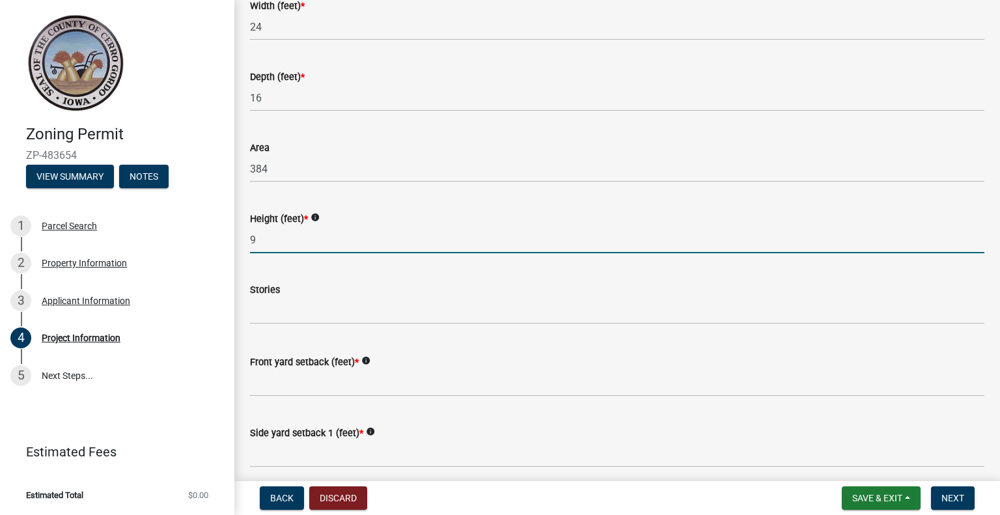
type input "9"
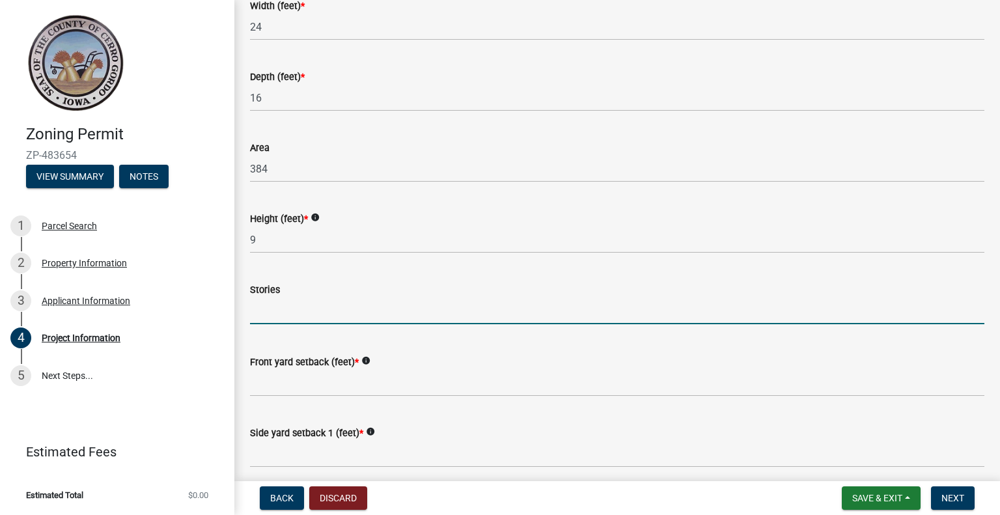
click at [281, 308] on input "text" at bounding box center [617, 310] width 734 height 27
type input "1"
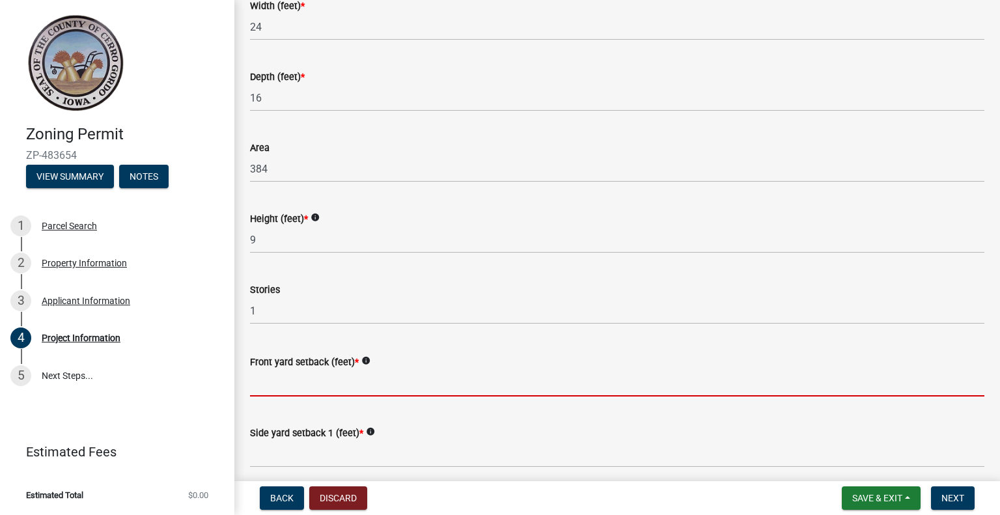
click at [282, 391] on input "Front yard setback (feet) *" at bounding box center [617, 383] width 734 height 27
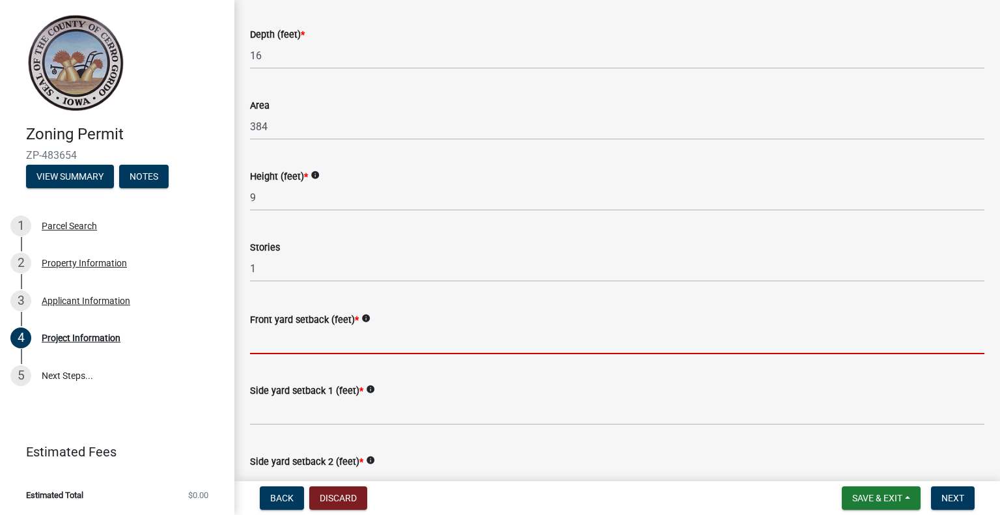
scroll to position [1041, 0]
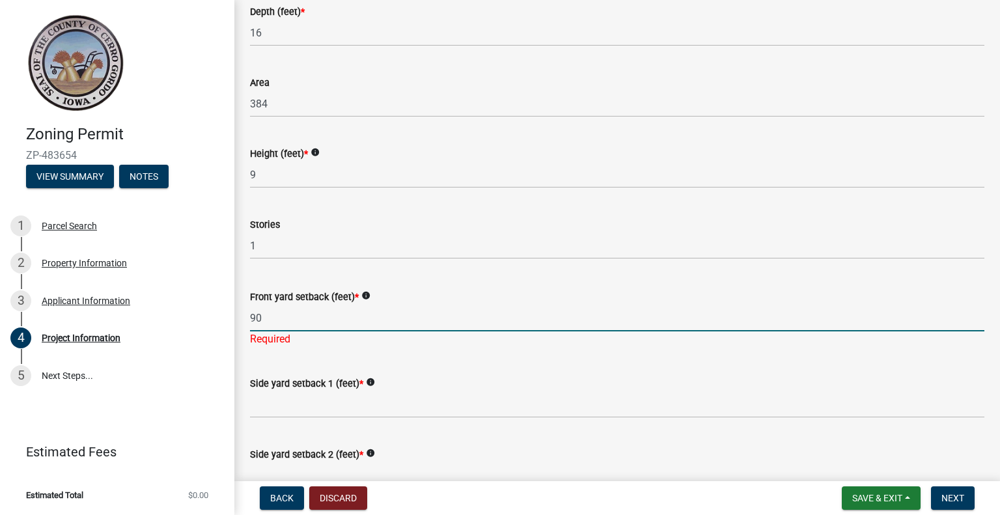
type input "90"
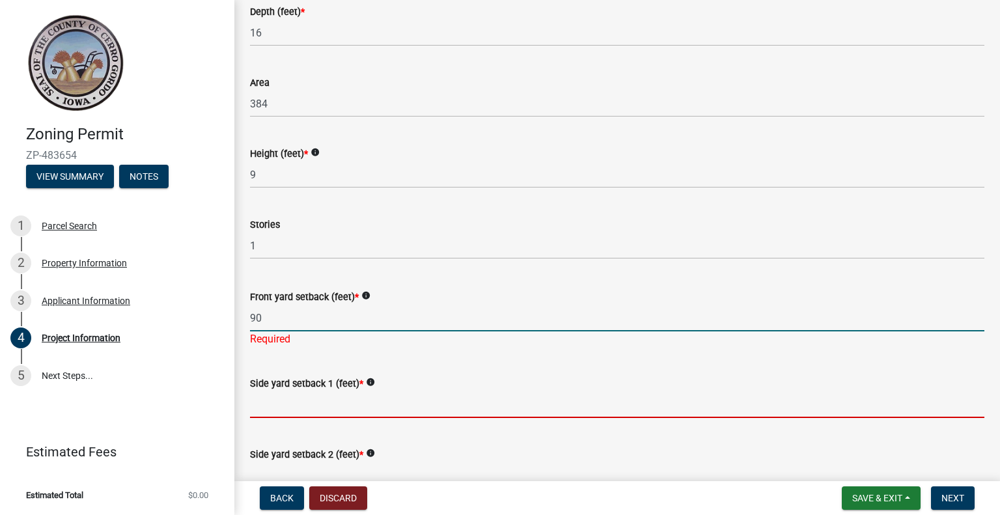
click at [295, 407] on wm-data-entity-input "Side yard setback 1 (feet) * info" at bounding box center [617, 392] width 734 height 71
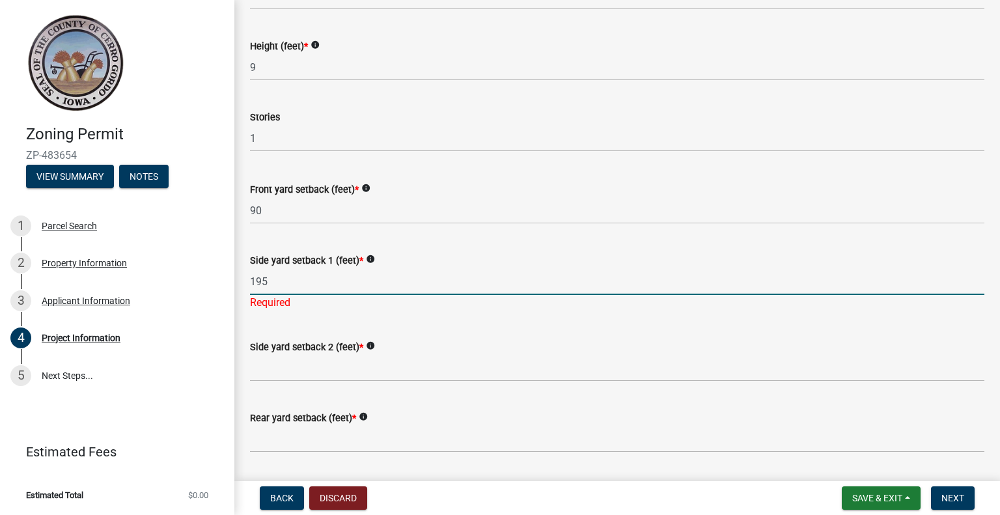
scroll to position [1172, 0]
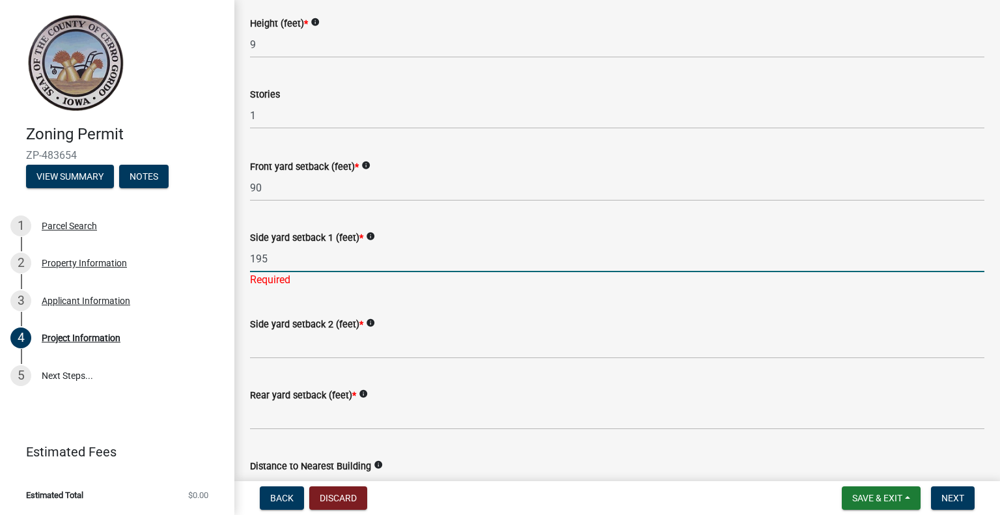
type input "195"
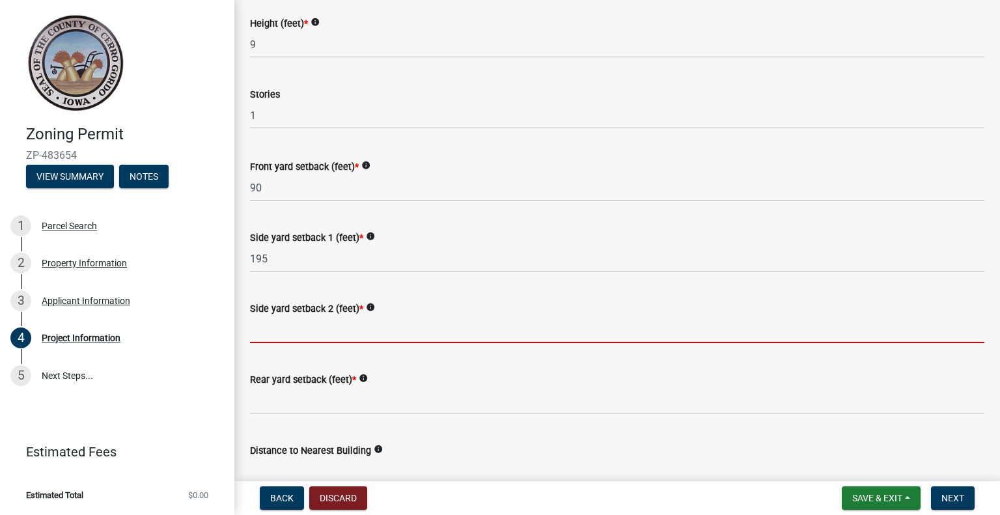
click at [288, 333] on input "Side yard setback 2 (feet) *" at bounding box center [617, 329] width 734 height 27
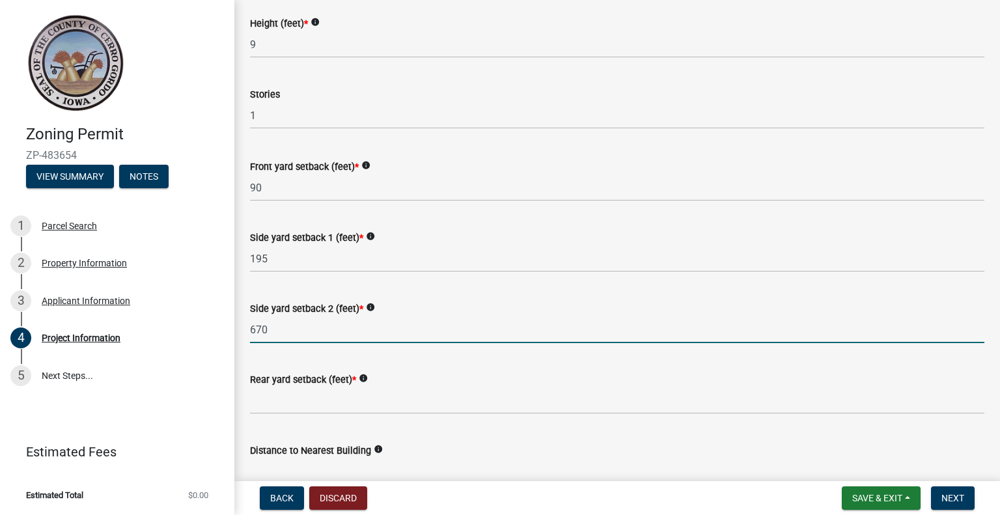
type input "670"
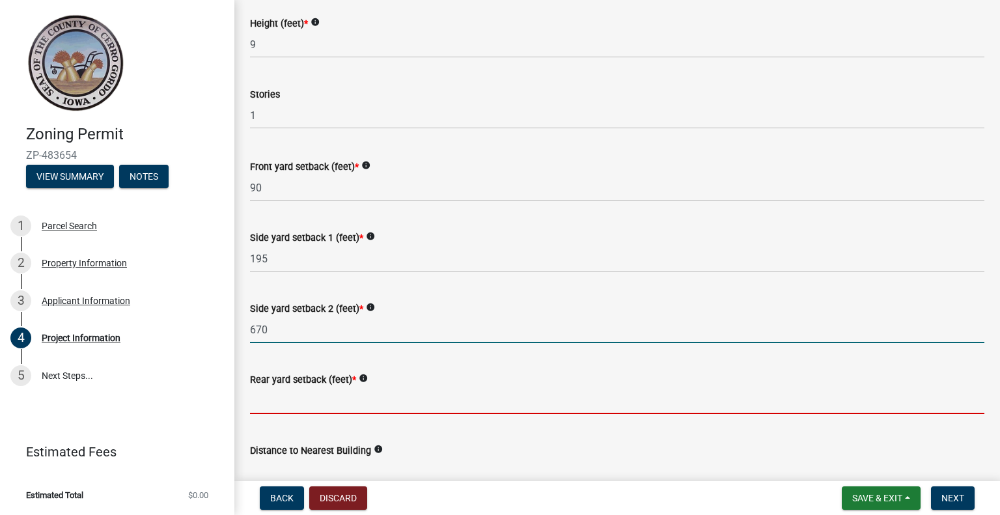
click at [290, 405] on input "Rear yard setback (feet) *" at bounding box center [617, 400] width 734 height 27
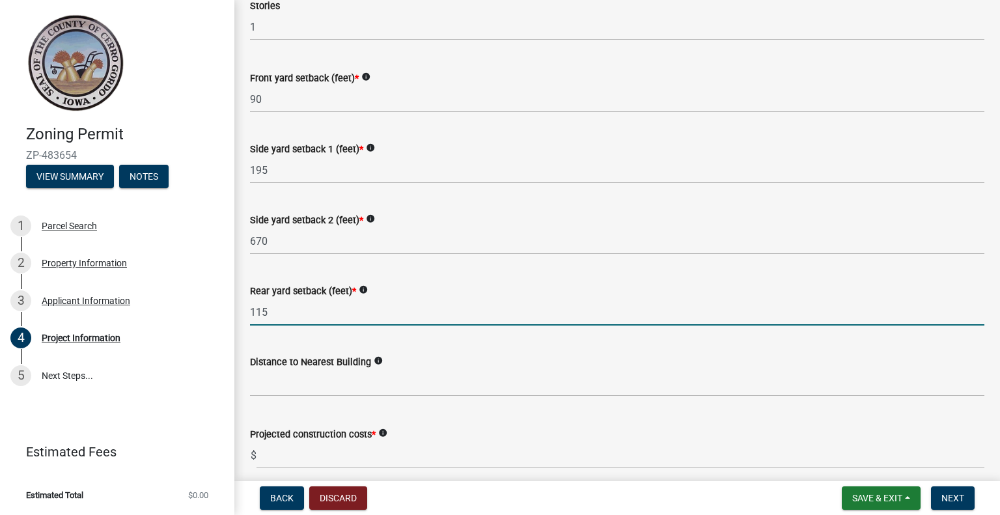
scroll to position [1302, 0]
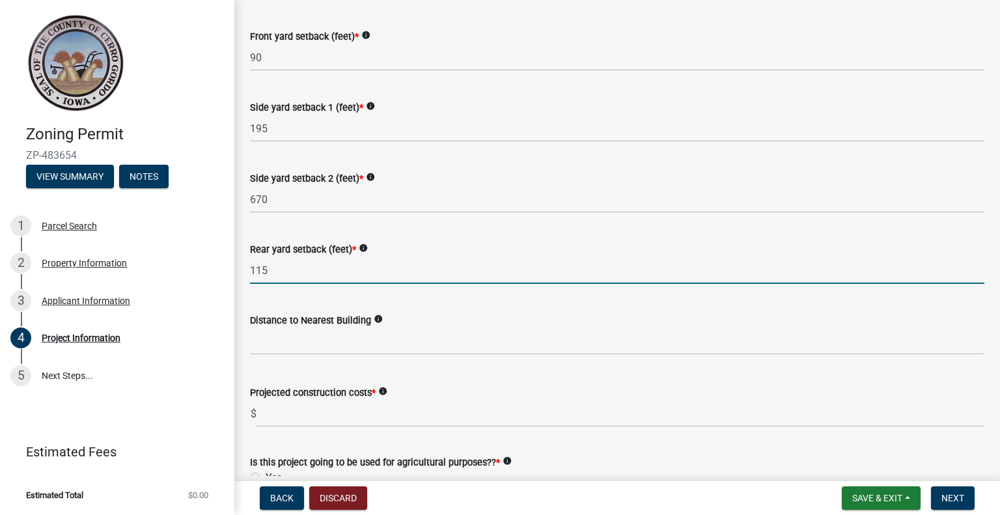
type input "115"
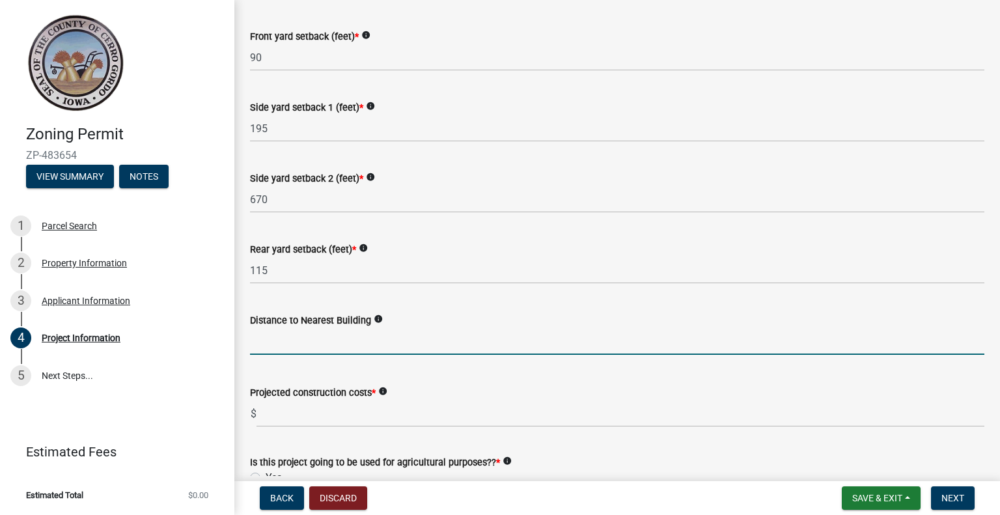
click at [303, 342] on input "text" at bounding box center [617, 341] width 734 height 27
type input "67"
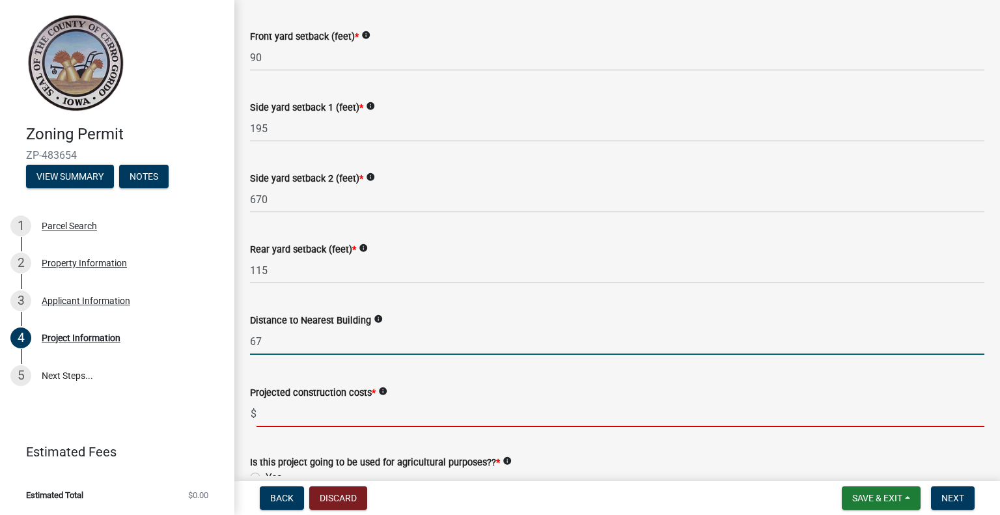
click at [266, 416] on input "text" at bounding box center [620, 413] width 728 height 27
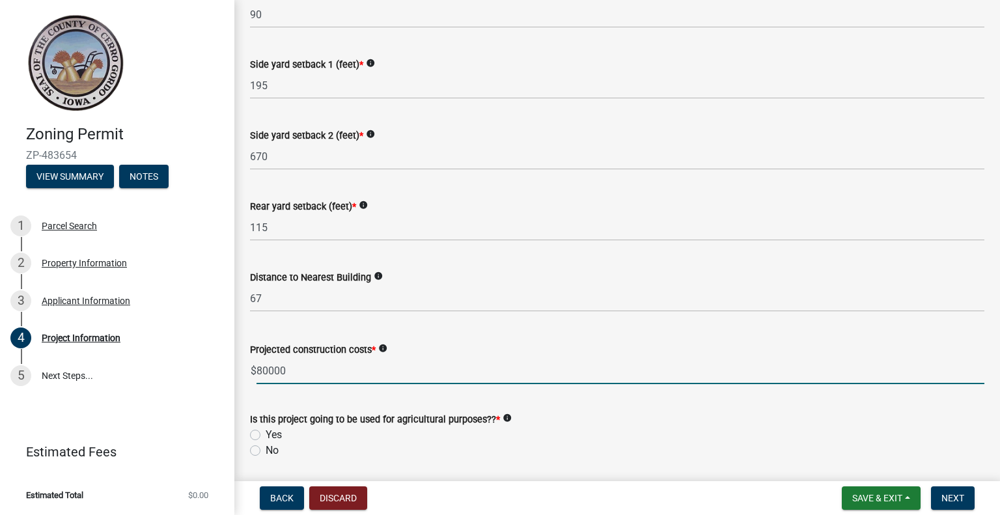
scroll to position [1367, 0]
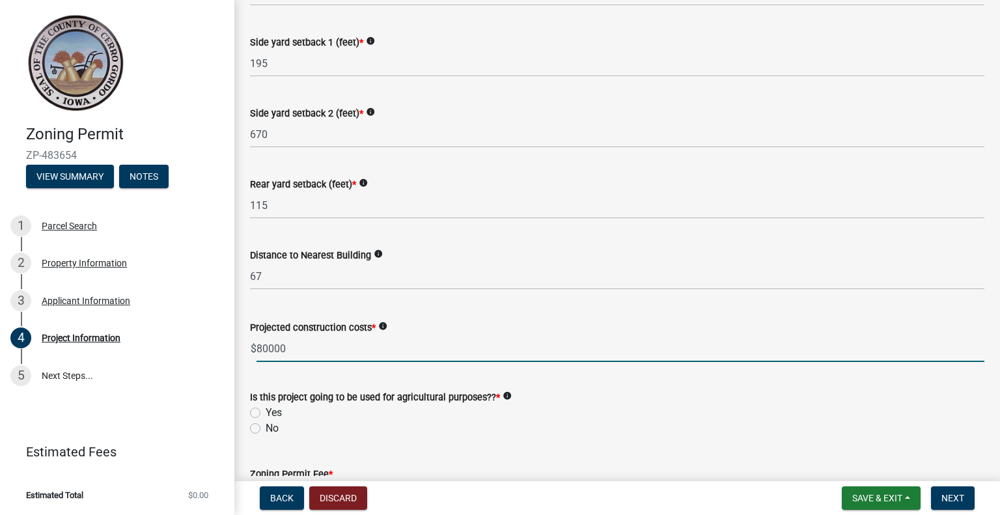
type input "80000"
click at [266, 430] on label "No" at bounding box center [272, 428] width 13 height 16
click at [266, 429] on input "No" at bounding box center [270, 424] width 8 height 8
radio input "true"
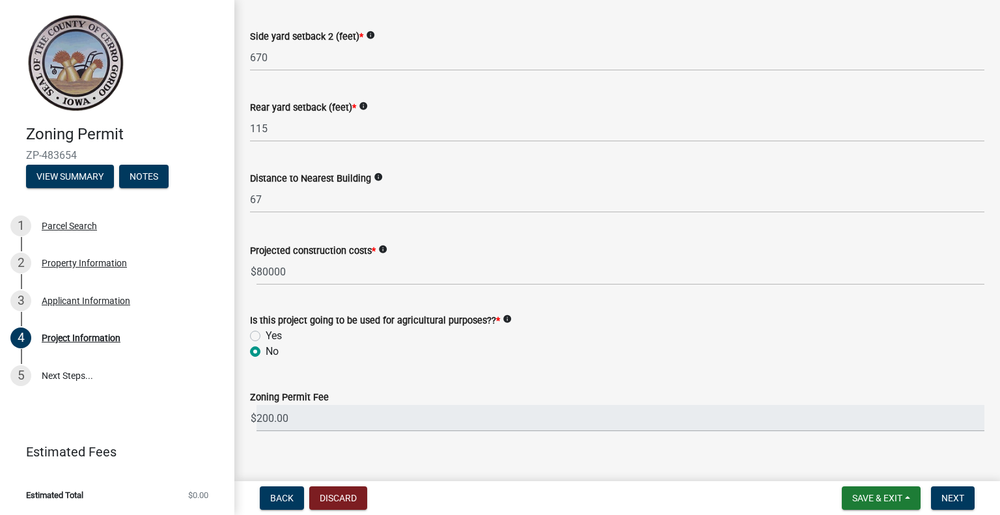
scroll to position [1492, 0]
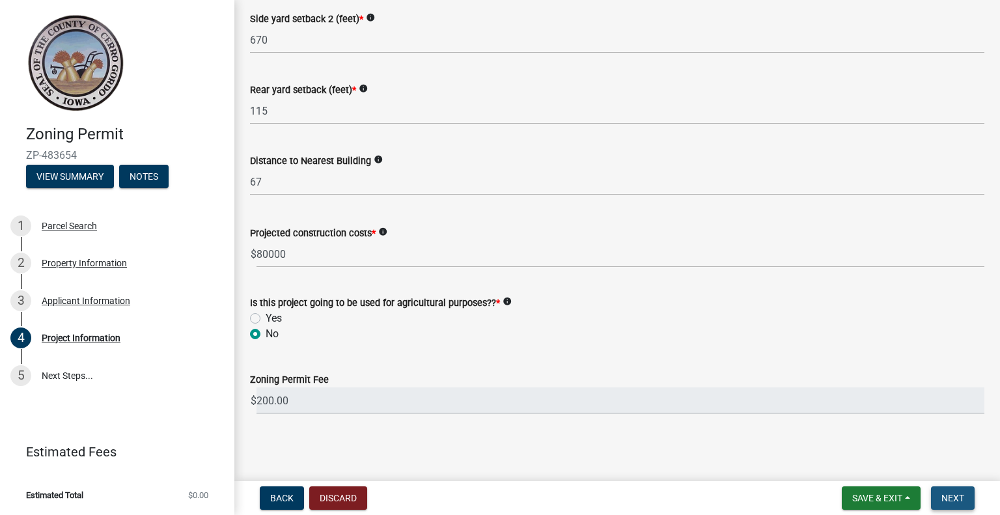
click at [949, 497] on span "Next" at bounding box center [952, 498] width 23 height 10
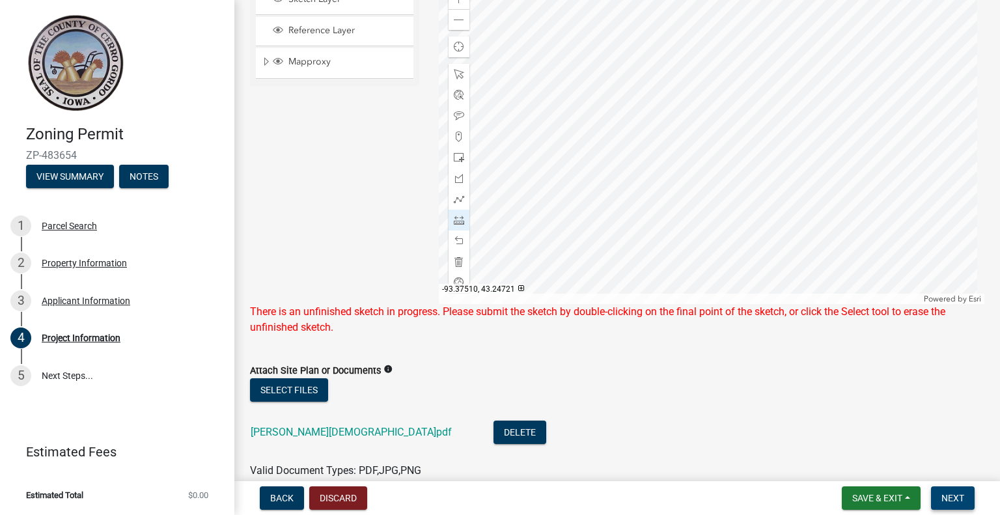
scroll to position [61, 0]
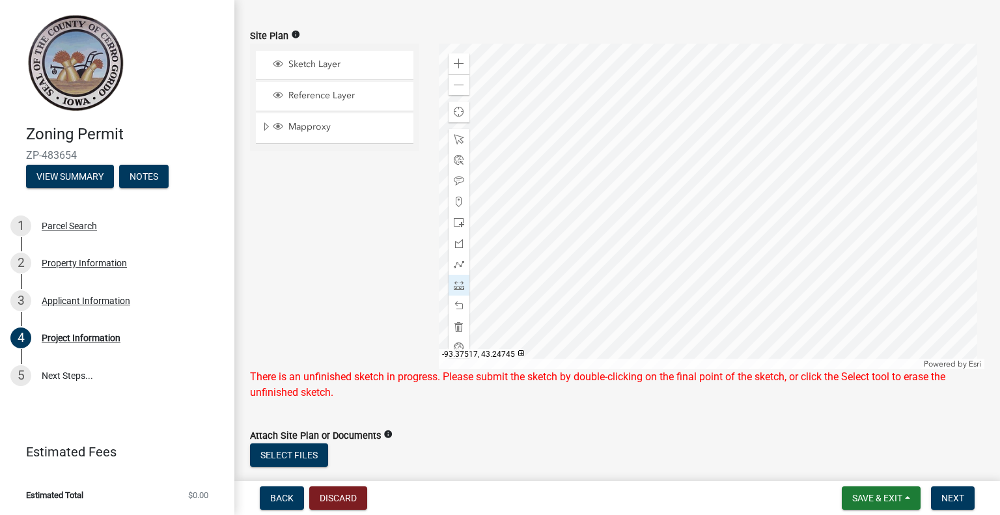
click at [366, 213] on div "Sketch Layer Reference Layer Mapproxy Annotation Lot Dim 100 Lot Dim 400 Lot Nu…" at bounding box center [334, 206] width 189 height 325
click at [454, 141] on span at bounding box center [459, 139] width 10 height 10
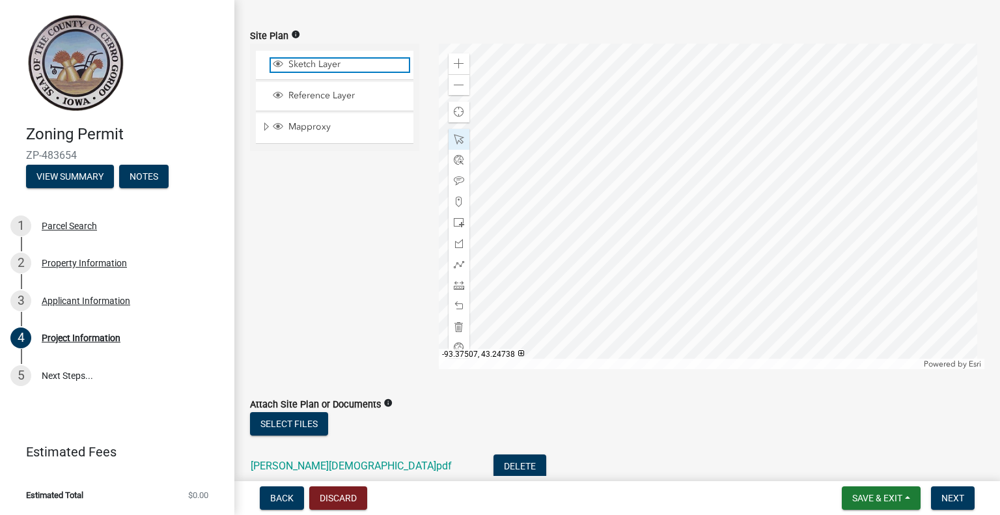
click at [288, 62] on span "Sketch Layer" at bounding box center [347, 65] width 124 height 12
click at [289, 64] on span "Sketch Layer" at bounding box center [347, 65] width 124 height 12
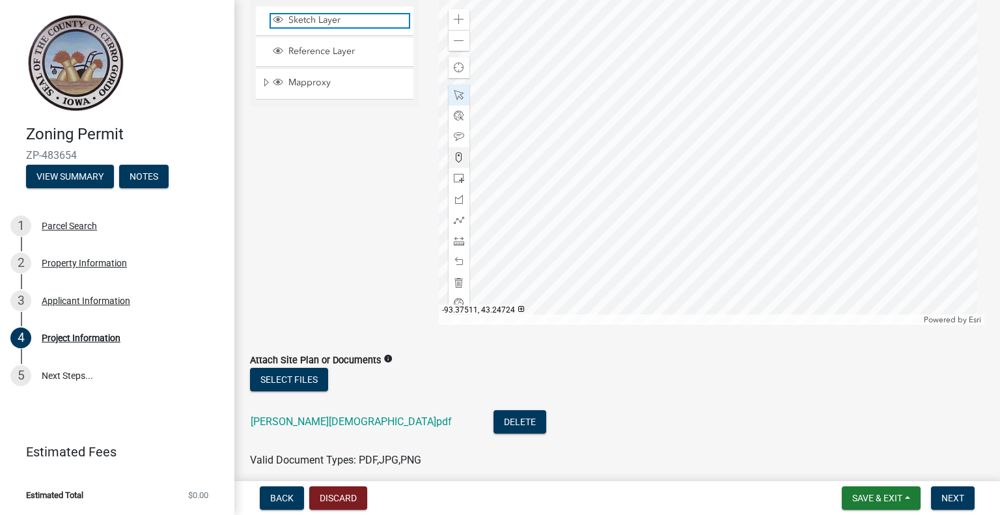
scroll to position [126, 0]
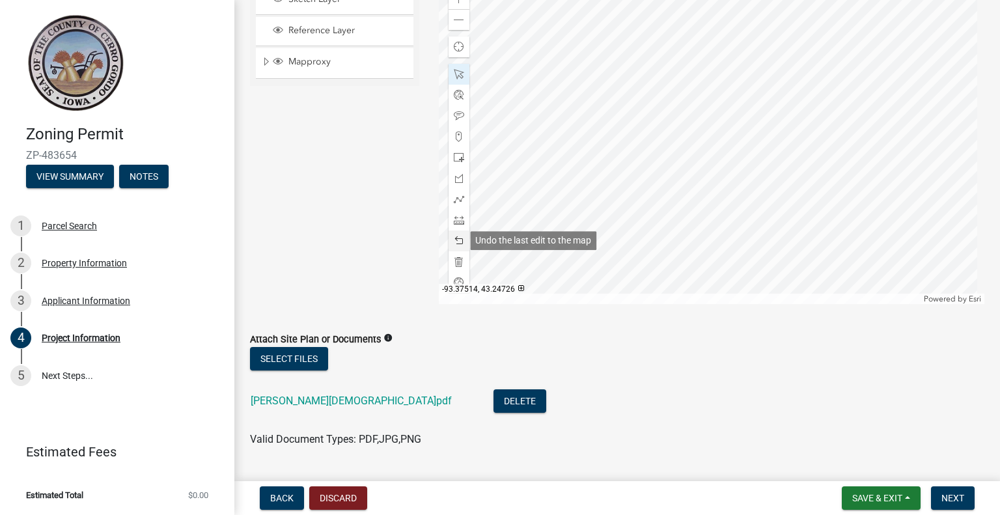
click at [457, 243] on span at bounding box center [459, 241] width 10 height 10
click at [457, 241] on span at bounding box center [459, 241] width 10 height 10
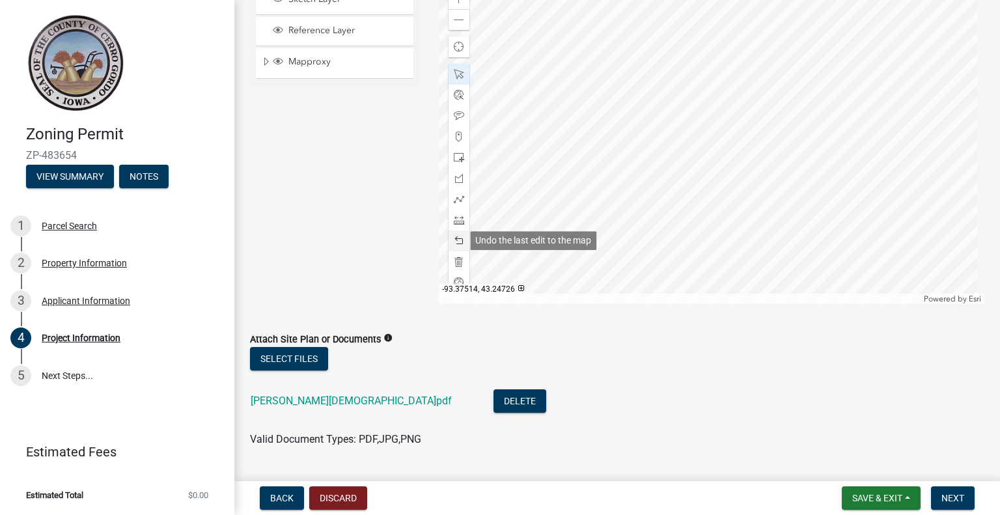
click at [457, 241] on span at bounding box center [459, 241] width 10 height 10
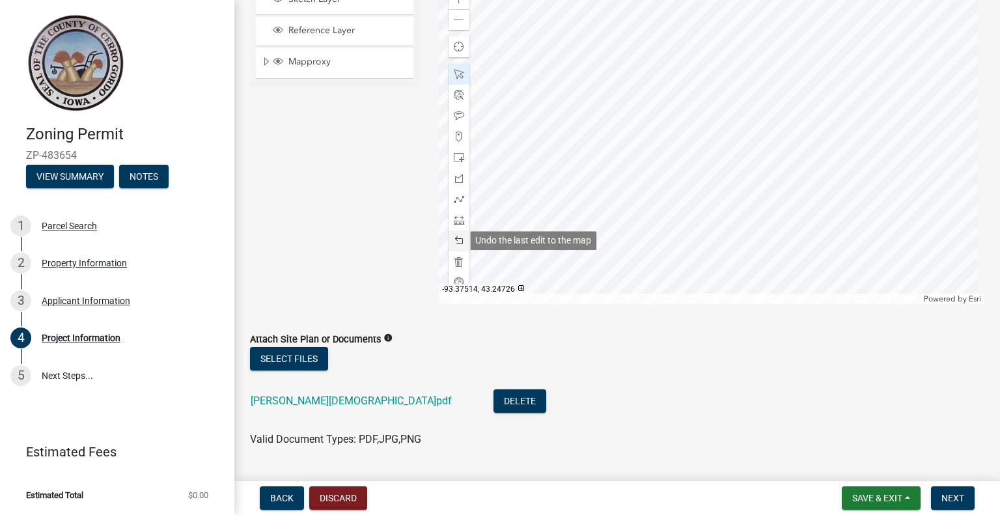
click at [457, 241] on span at bounding box center [459, 241] width 10 height 10
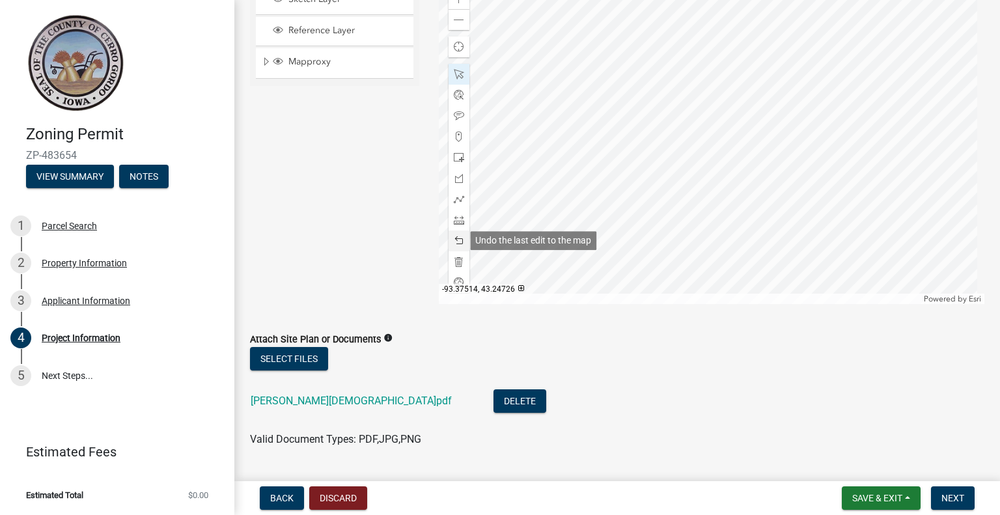
click at [457, 241] on span at bounding box center [459, 241] width 10 height 10
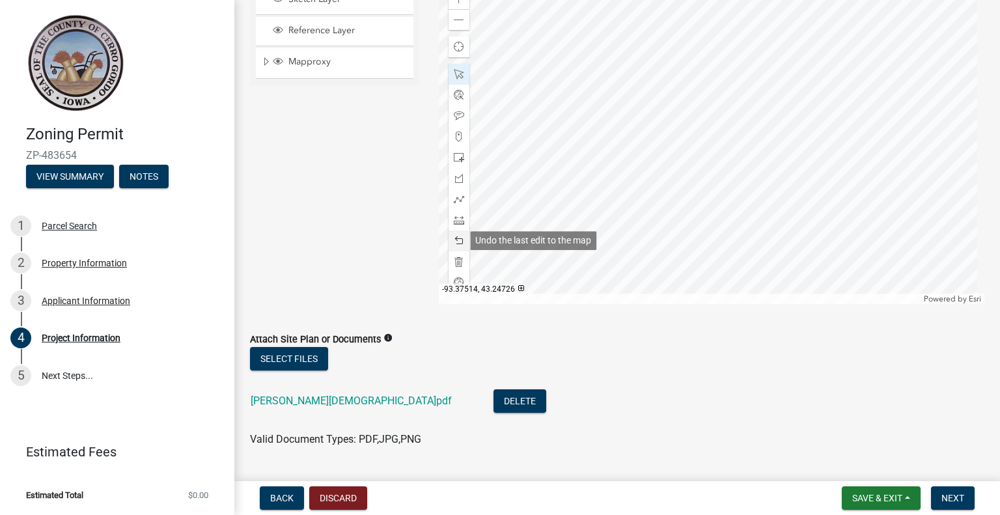
click at [456, 241] on span at bounding box center [459, 241] width 10 height 10
click at [456, 199] on span at bounding box center [459, 199] width 10 height 10
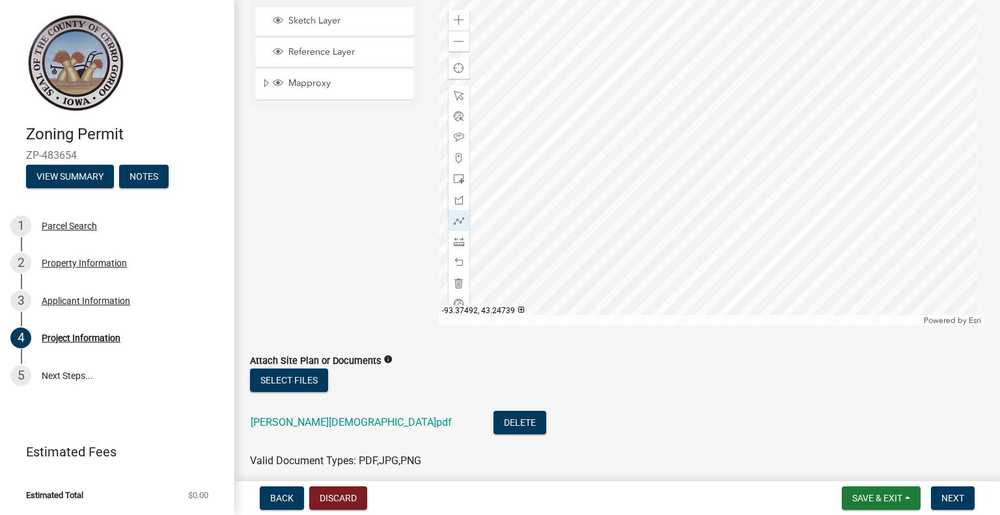
click at [666, 103] on div at bounding box center [712, 162] width 546 height 325
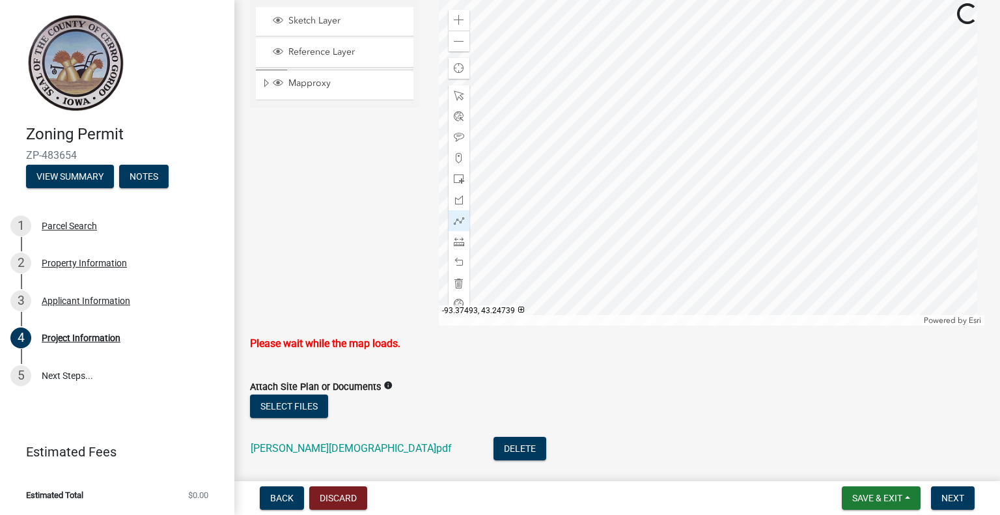
click at [655, 105] on div at bounding box center [712, 162] width 546 height 325
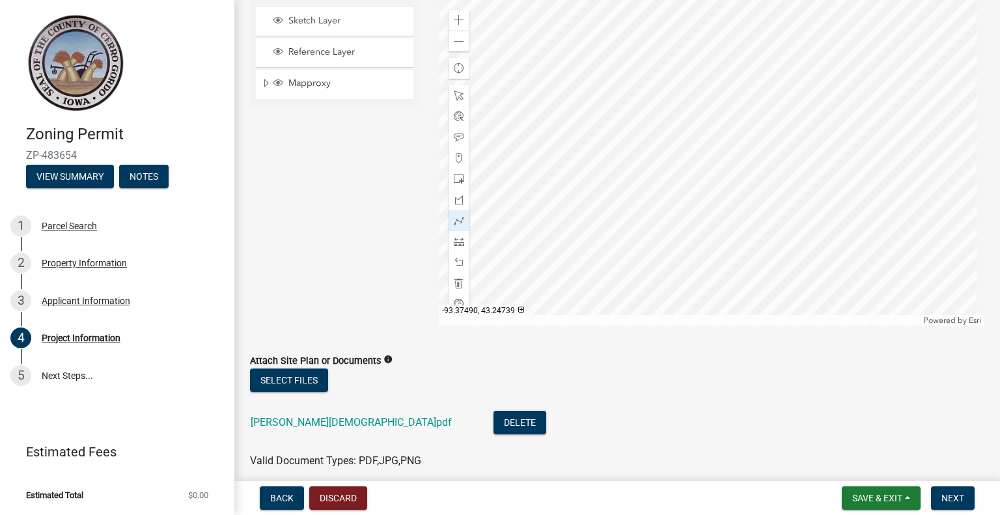
click at [685, 103] on div at bounding box center [712, 162] width 546 height 325
click at [685, 176] on div at bounding box center [712, 162] width 546 height 325
click at [629, 178] on div at bounding box center [712, 162] width 546 height 325
click at [628, 154] on div at bounding box center [712, 162] width 546 height 325
click at [652, 154] on div at bounding box center [712, 162] width 546 height 325
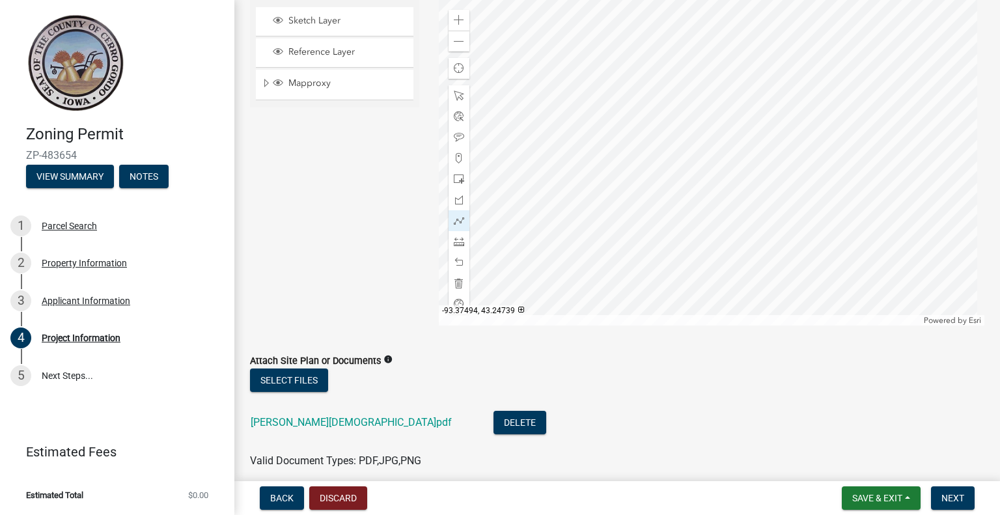
click at [651, 106] on div at bounding box center [712, 162] width 546 height 325
click at [654, 106] on div at bounding box center [712, 162] width 546 height 325
click at [456, 223] on span at bounding box center [459, 220] width 10 height 10
click at [454, 179] on span at bounding box center [459, 179] width 10 height 10
click at [684, 180] on div at bounding box center [712, 162] width 546 height 325
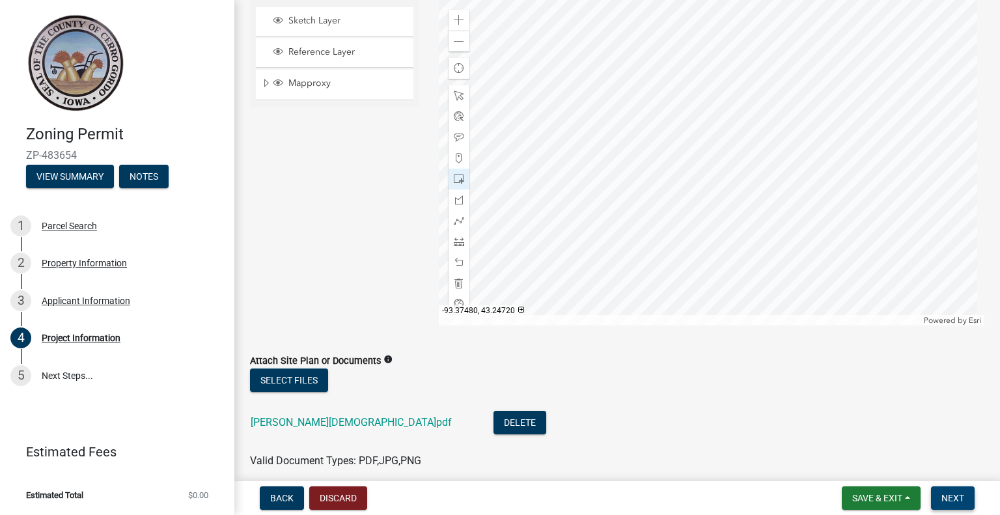
click at [950, 502] on span "Next" at bounding box center [952, 498] width 23 height 10
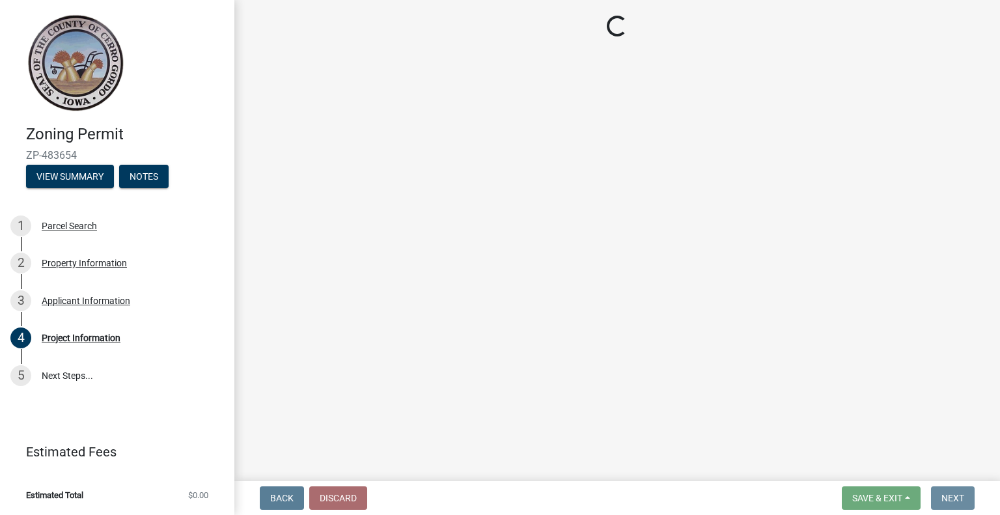
scroll to position [0, 0]
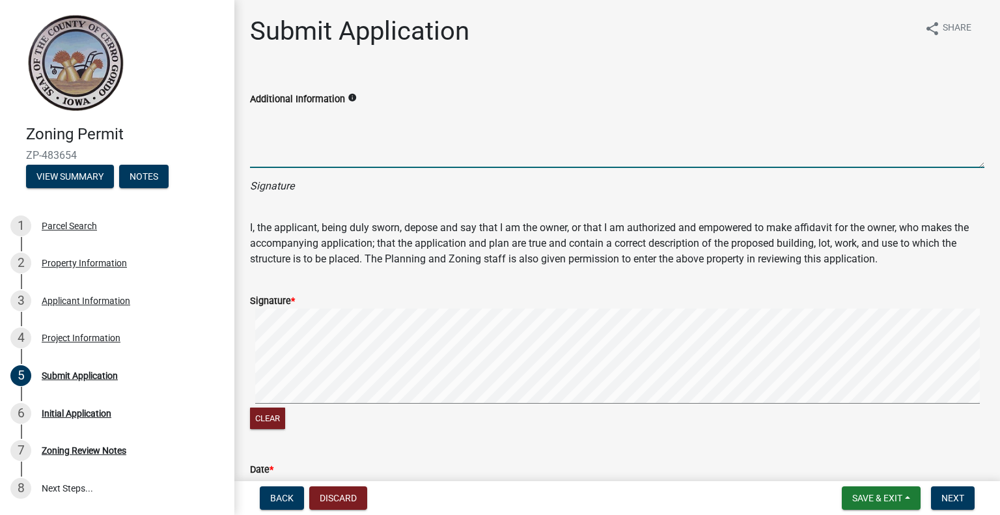
click at [273, 156] on textarea "Additional Information" at bounding box center [617, 137] width 734 height 61
type textarea "[PERSON_NAME]"
click at [271, 417] on button "Clear" at bounding box center [267, 417] width 35 height 21
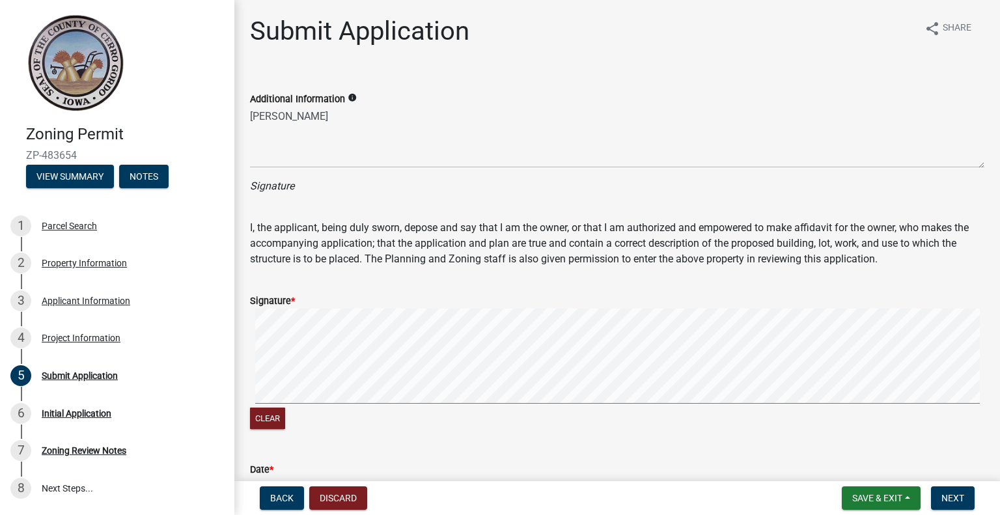
click at [278, 184] on icon "Signature" at bounding box center [272, 186] width 44 height 12
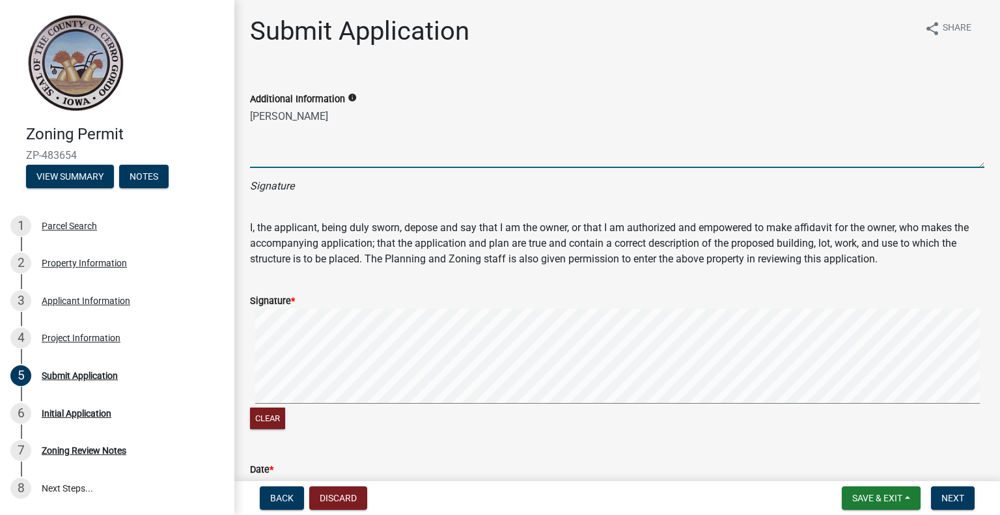
click at [275, 158] on textarea "[PERSON_NAME]" at bounding box center [617, 137] width 734 height 61
drag, startPoint x: 297, startPoint y: 114, endPoint x: 228, endPoint y: 114, distance: 69.6
click at [229, 114] on div "Zoning Permit ZP-483654 View Summary Notes 1 Parcel Search 2 Property Informati…" at bounding box center [500, 257] width 1000 height 515
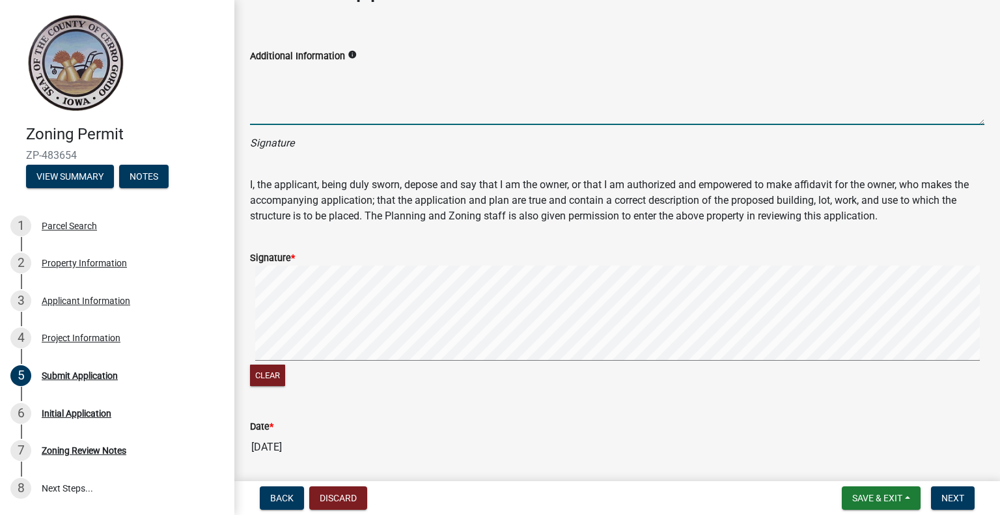
scroll to position [89, 0]
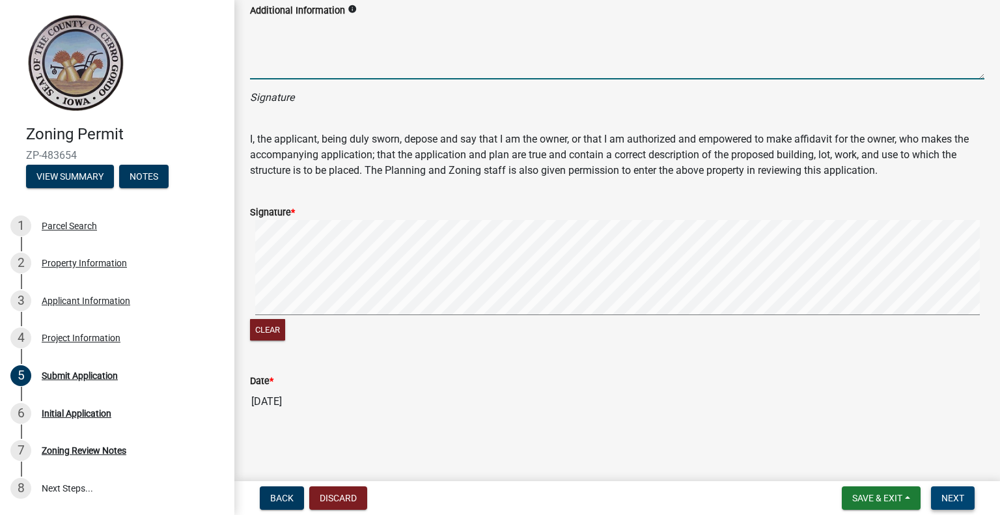
click at [962, 494] on span "Next" at bounding box center [952, 498] width 23 height 10
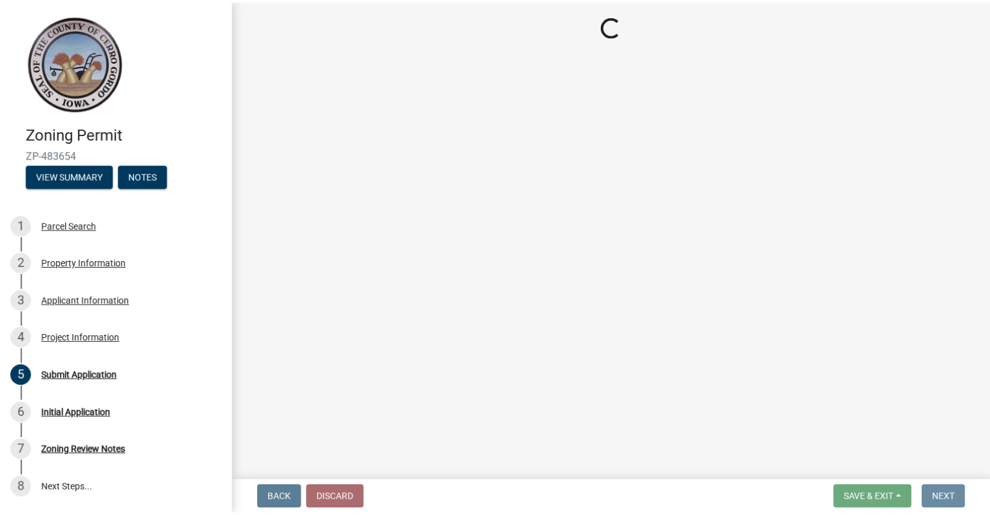
scroll to position [0, 0]
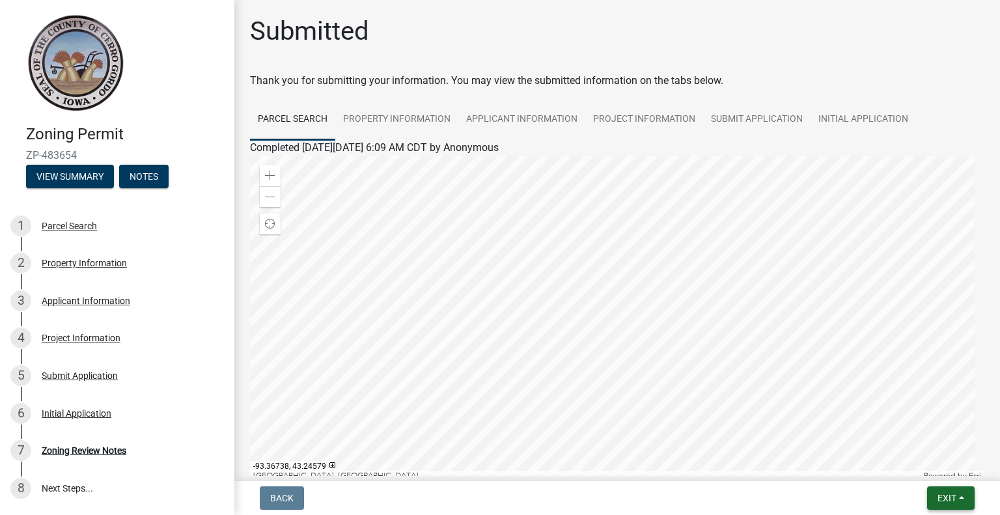
click at [965, 499] on button "Exit" at bounding box center [951, 497] width 48 height 23
click at [912, 464] on button "Save & Exit" at bounding box center [923, 463] width 104 height 31
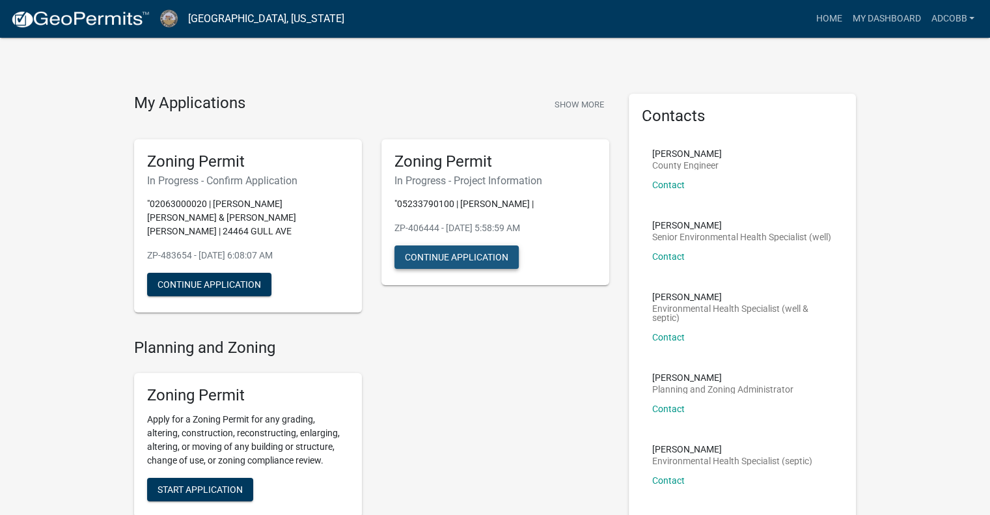
click at [464, 252] on button "Continue Application" at bounding box center [456, 256] width 124 height 23
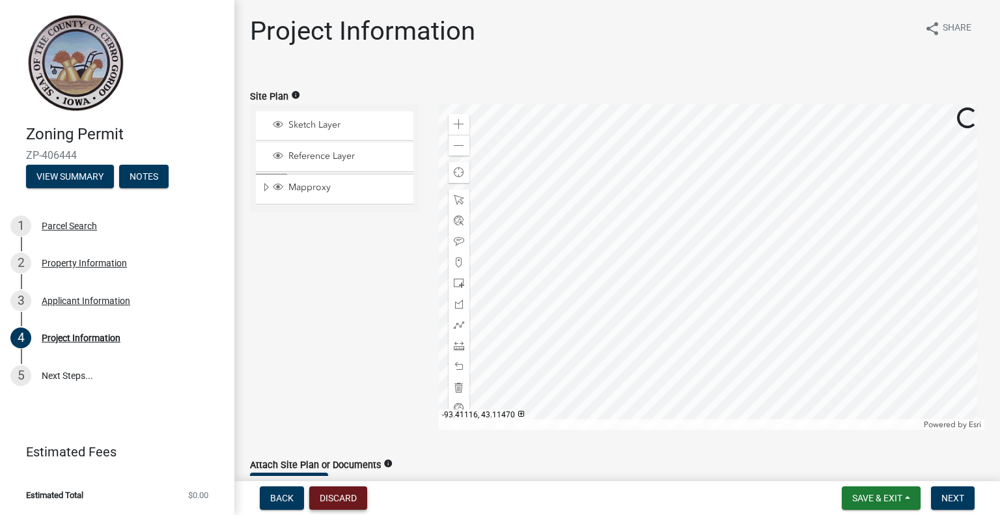
click at [339, 494] on button "Discard" at bounding box center [338, 497] width 58 height 23
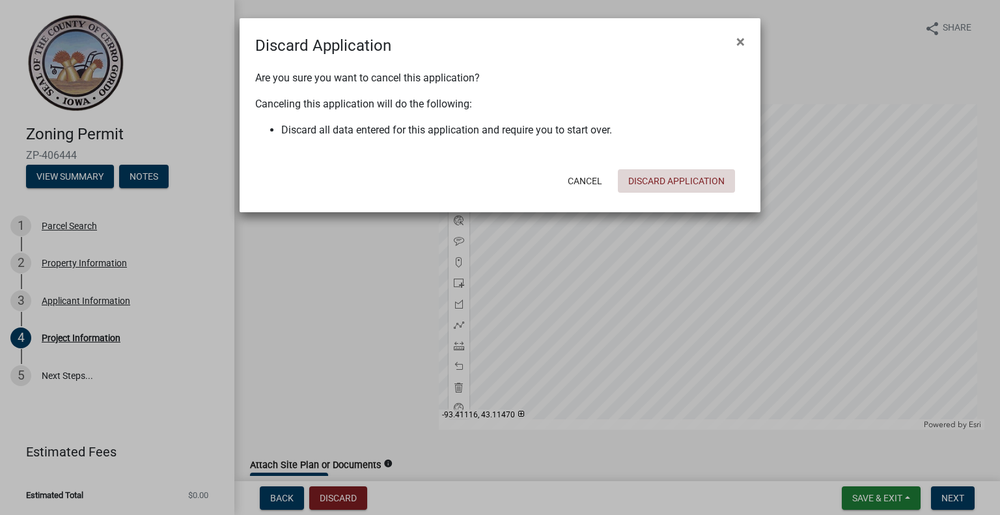
click at [671, 180] on button "Discard Application" at bounding box center [676, 180] width 117 height 23
